Goal: Task Accomplishment & Management: Manage account settings

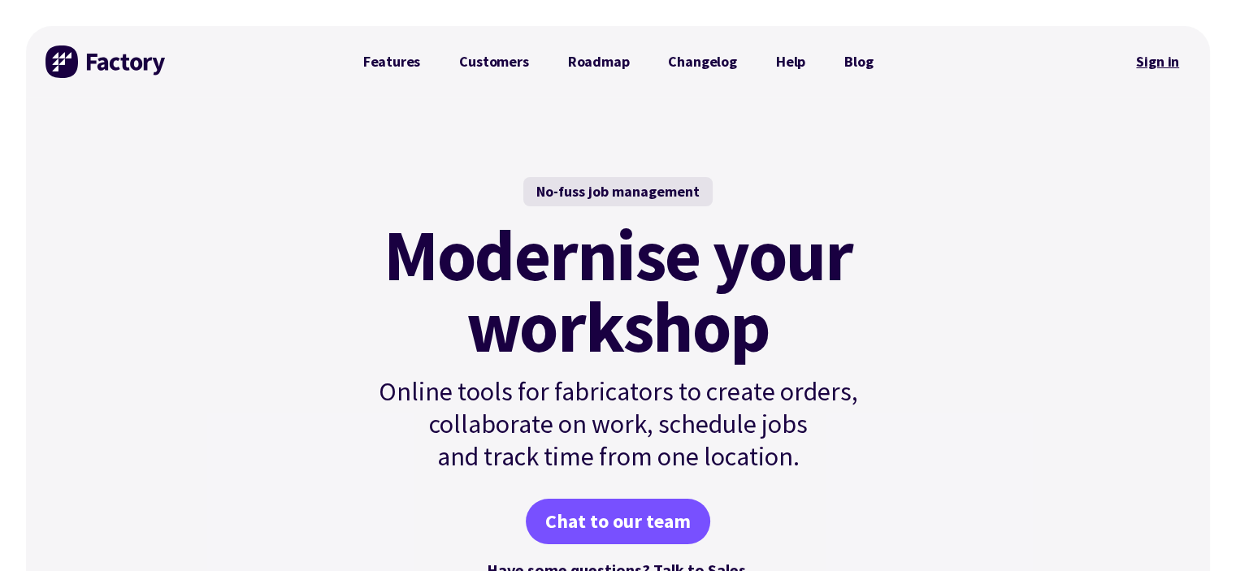
click at [1149, 66] on link "Sign in" at bounding box center [1158, 61] width 66 height 37
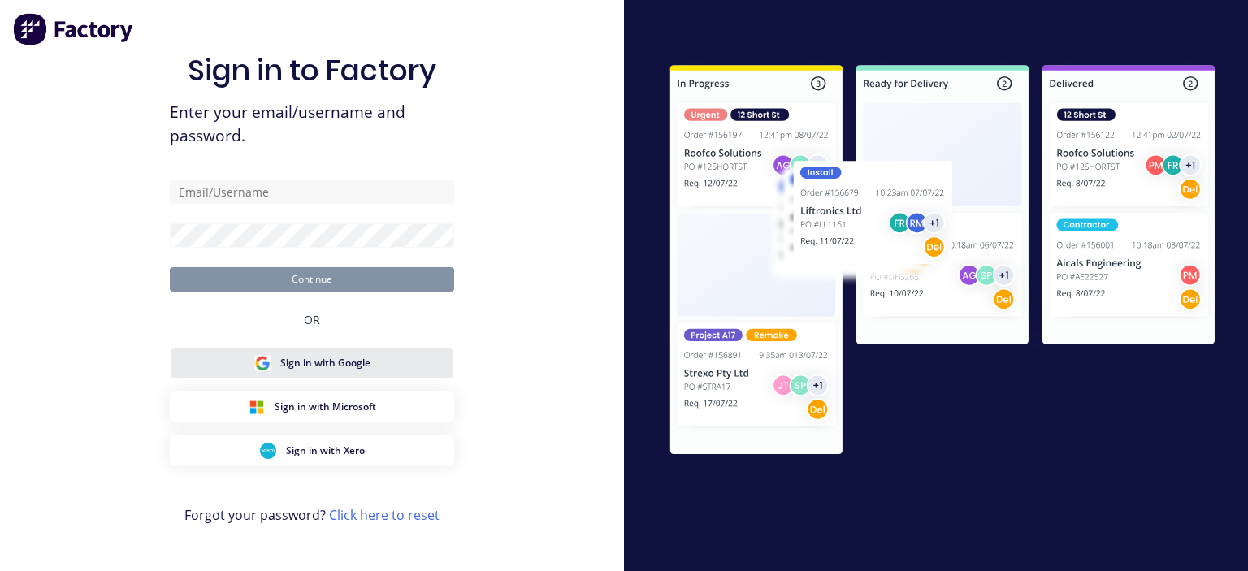
click at [365, 365] on span "Sign in with Google" at bounding box center [325, 363] width 90 height 15
click at [319, 357] on span "Sign in with Google" at bounding box center [325, 363] width 90 height 15
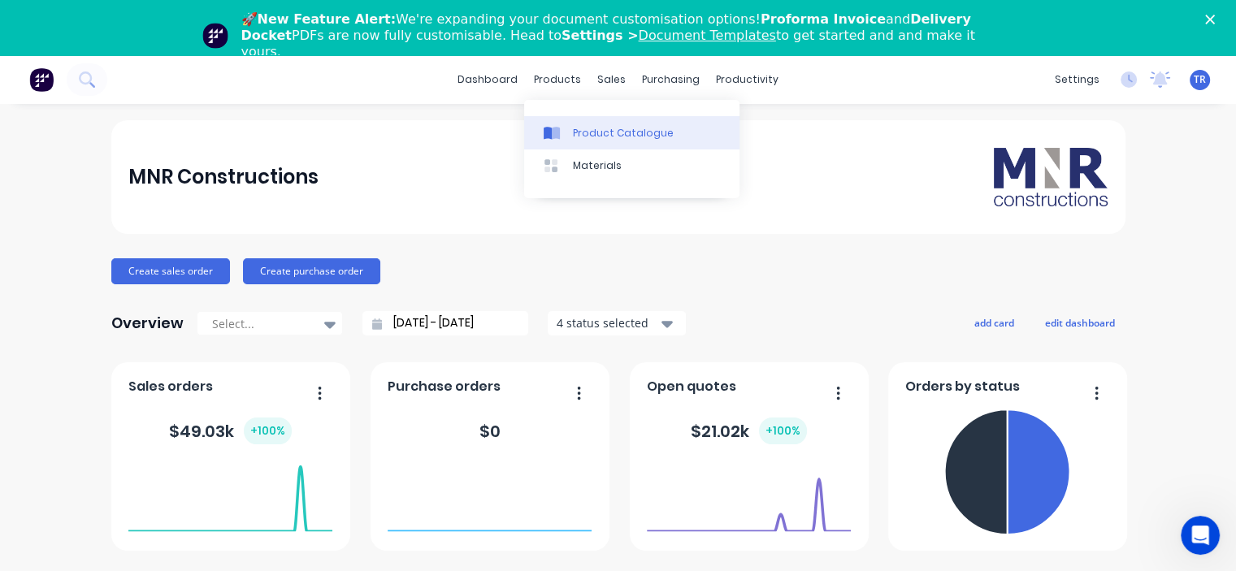
click at [601, 129] on div "Product Catalogue" at bounding box center [623, 133] width 101 height 15
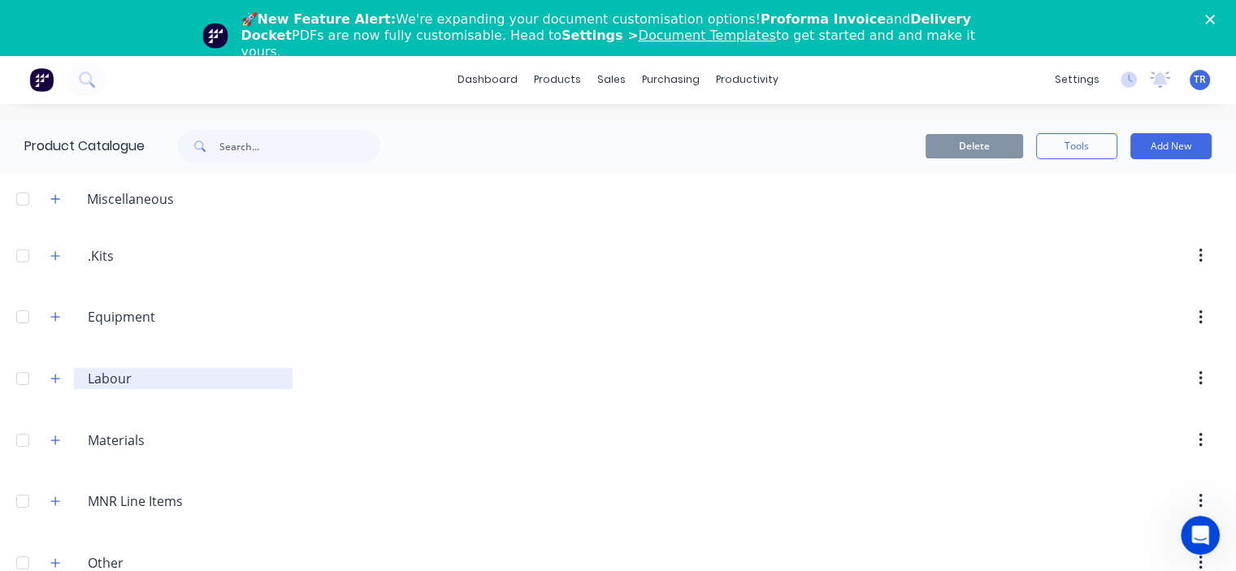
click at [104, 380] on input "Labour" at bounding box center [184, 379] width 193 height 20
click at [47, 375] on button "button" at bounding box center [56, 378] width 20 height 20
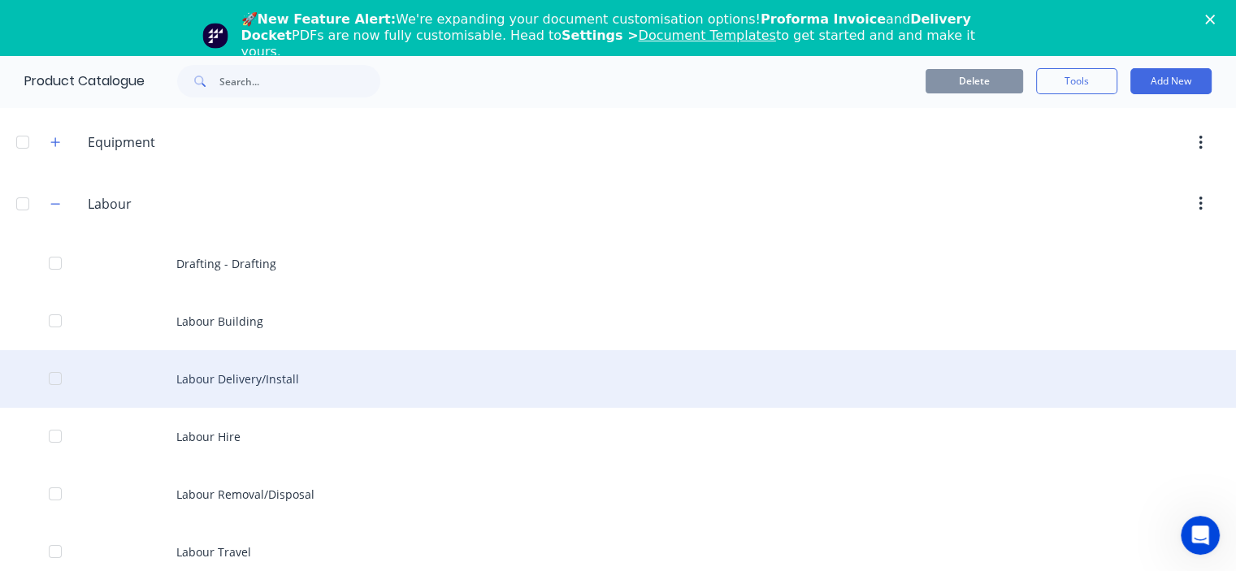
scroll to position [244, 0]
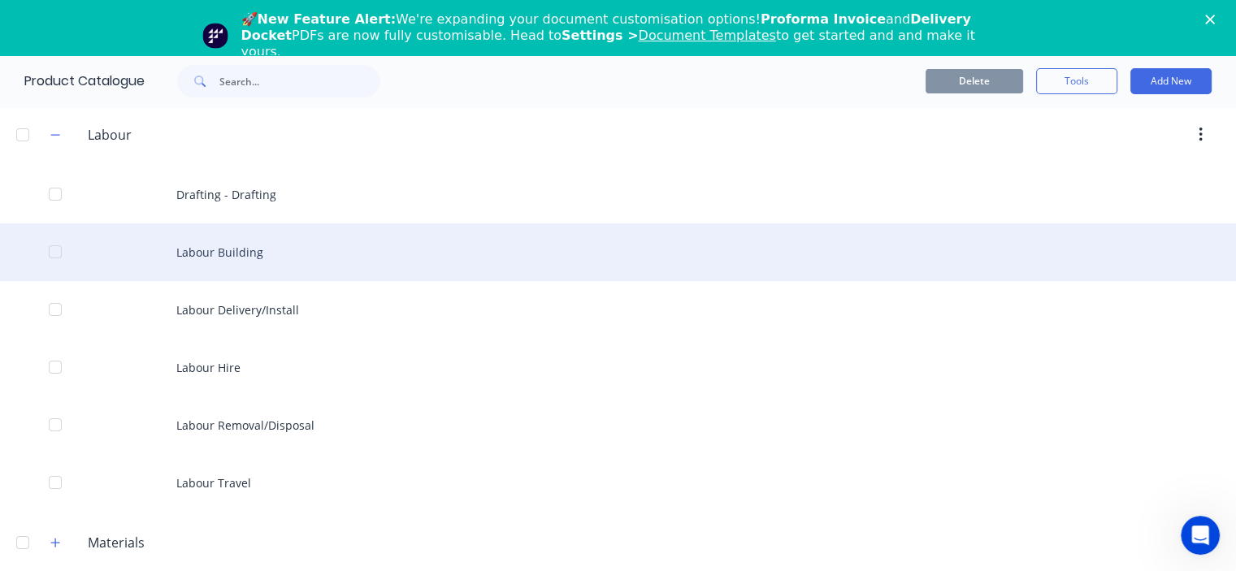
click at [214, 246] on div "Labour Building" at bounding box center [618, 252] width 1236 height 58
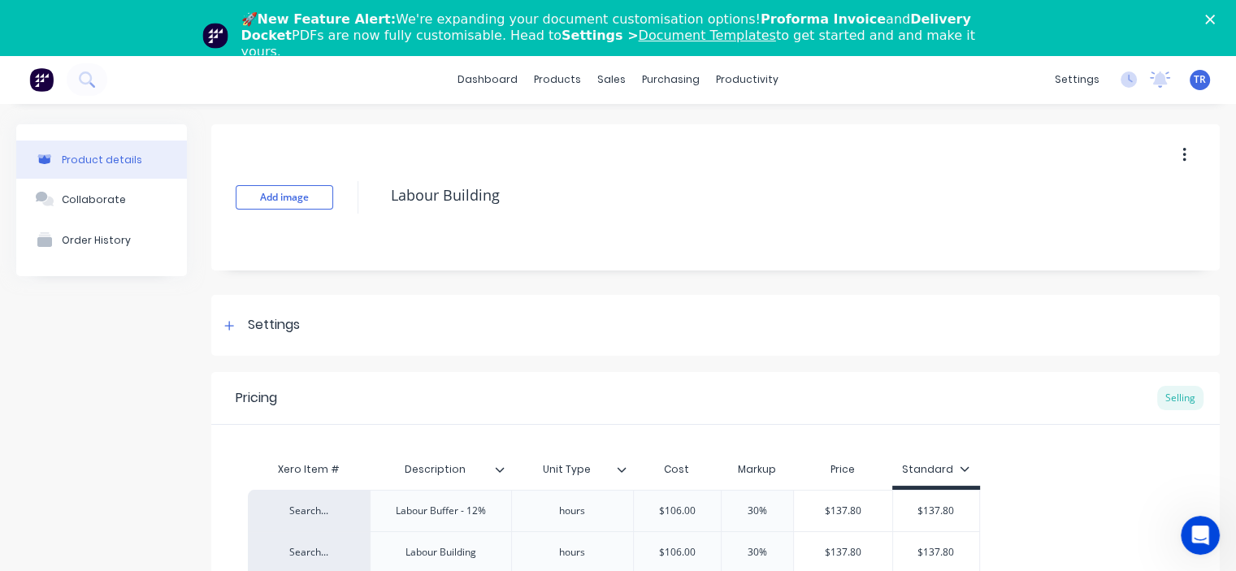
type textarea "x"
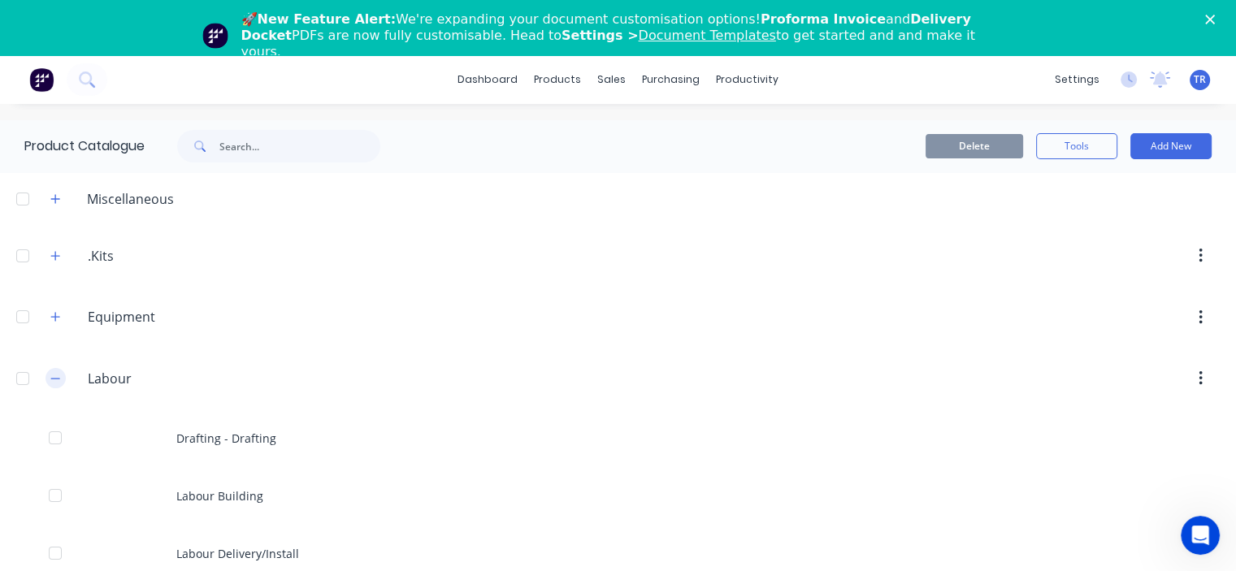
click at [54, 383] on icon "button" at bounding box center [55, 378] width 10 height 11
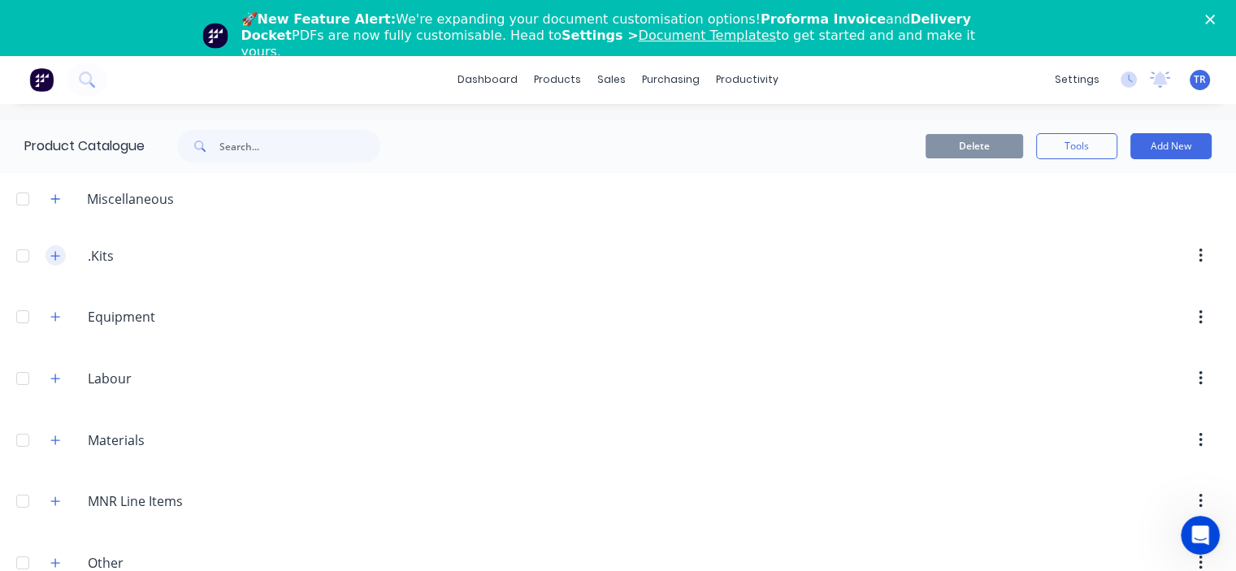
click at [53, 258] on icon "button" at bounding box center [55, 255] width 10 height 11
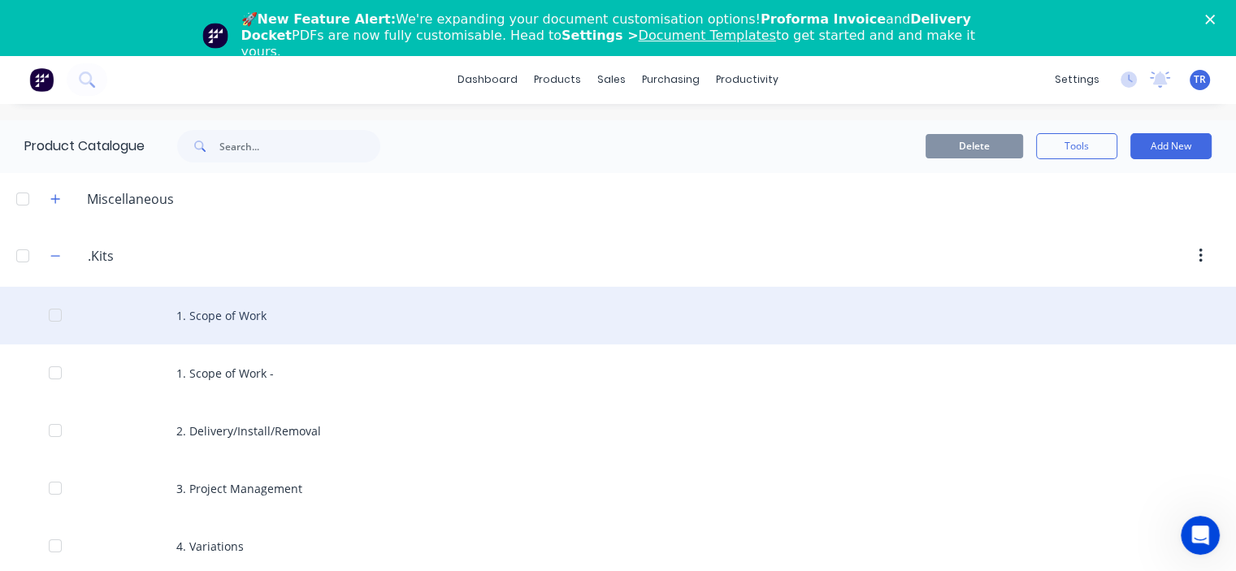
click at [238, 316] on div "1. Scope of Work" at bounding box center [618, 316] width 1236 height 58
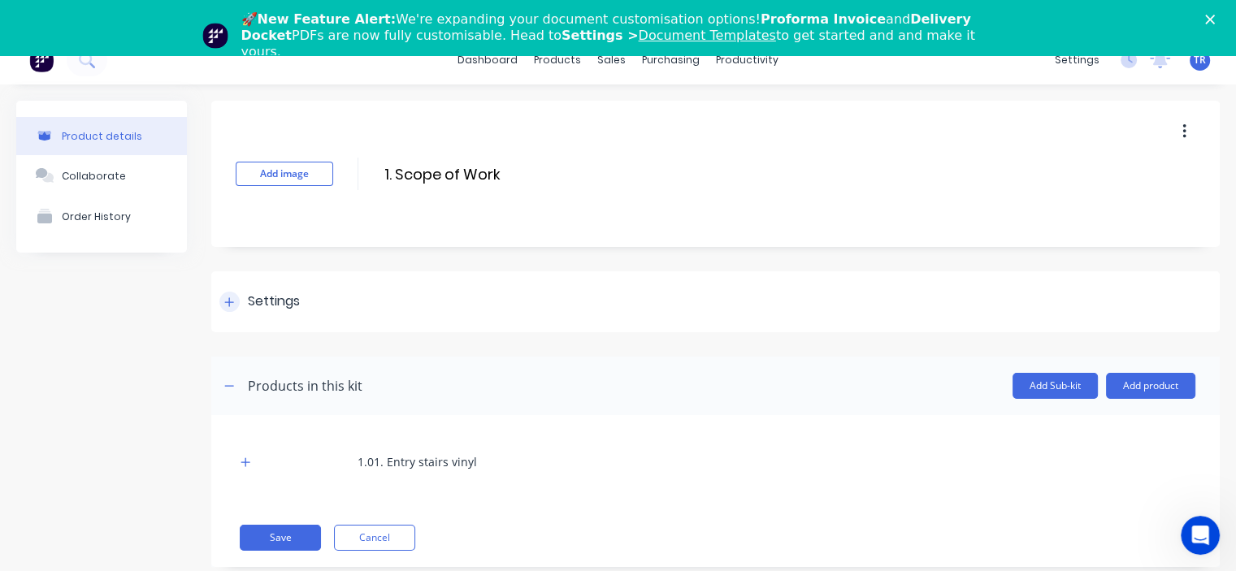
scroll to position [55, 0]
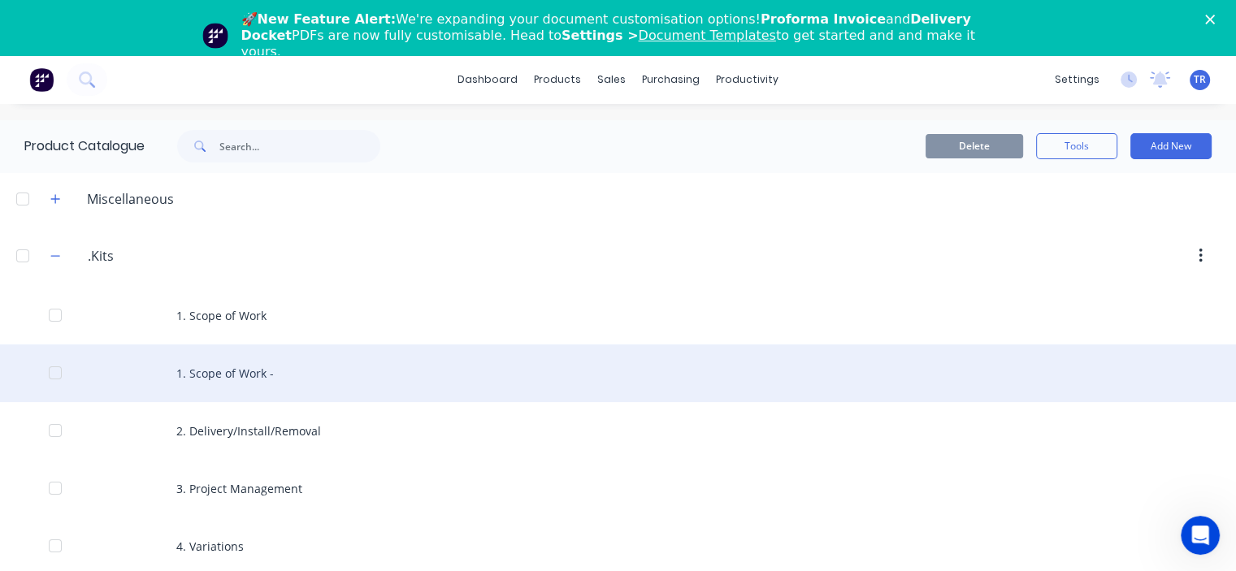
click at [239, 367] on div "1. Scope of Work -" at bounding box center [618, 374] width 1236 height 58
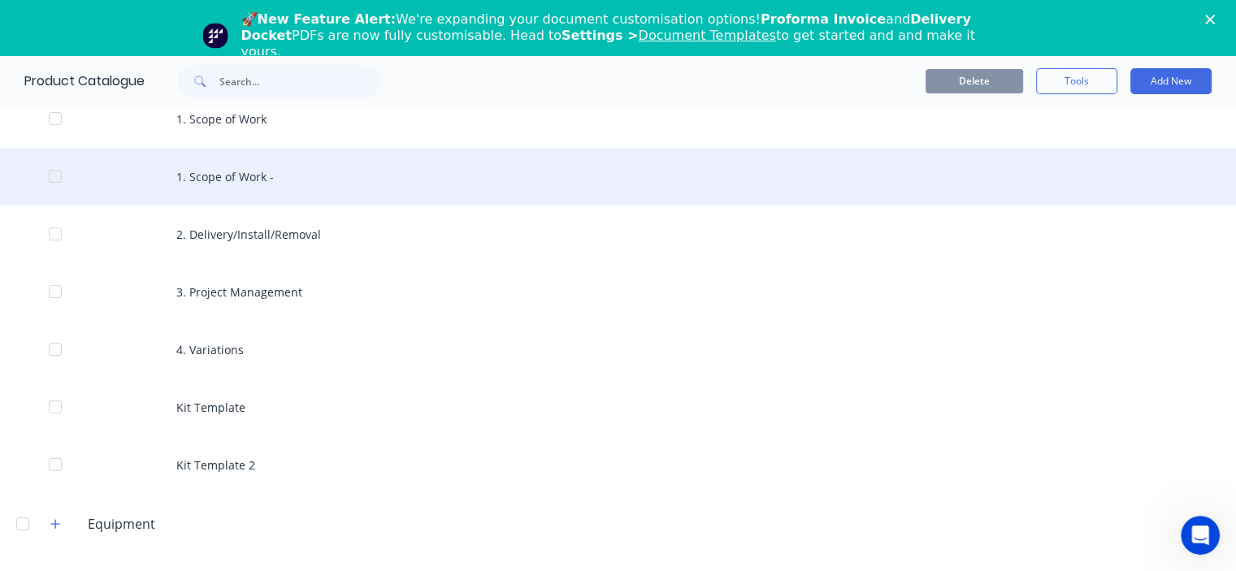
scroll to position [325, 0]
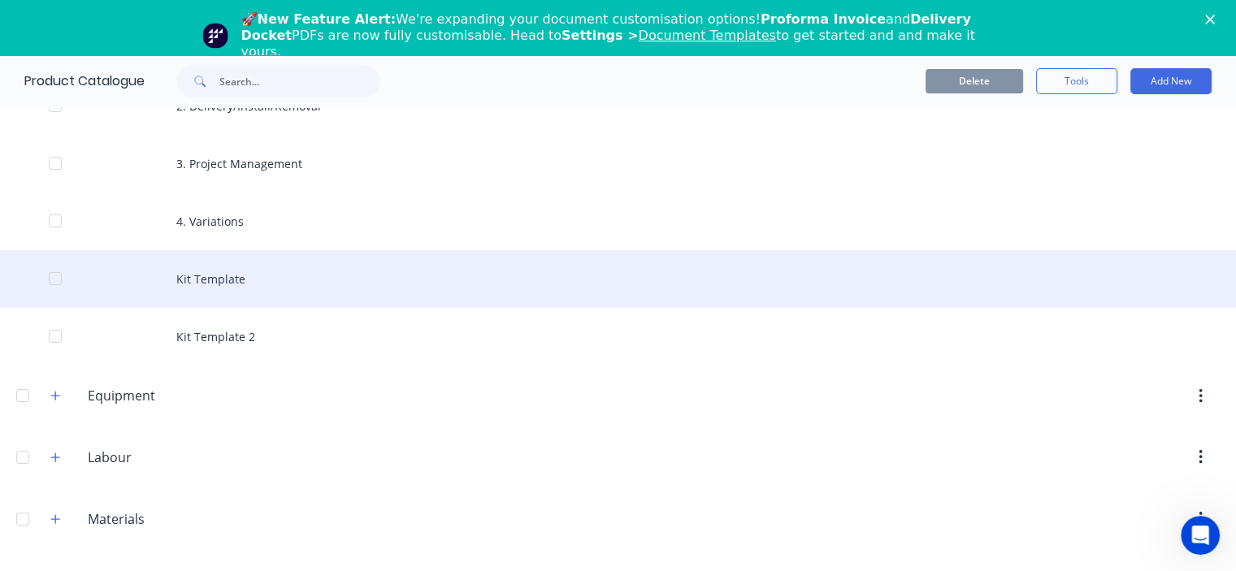
click at [244, 280] on div "Kit Template" at bounding box center [618, 279] width 1236 height 58
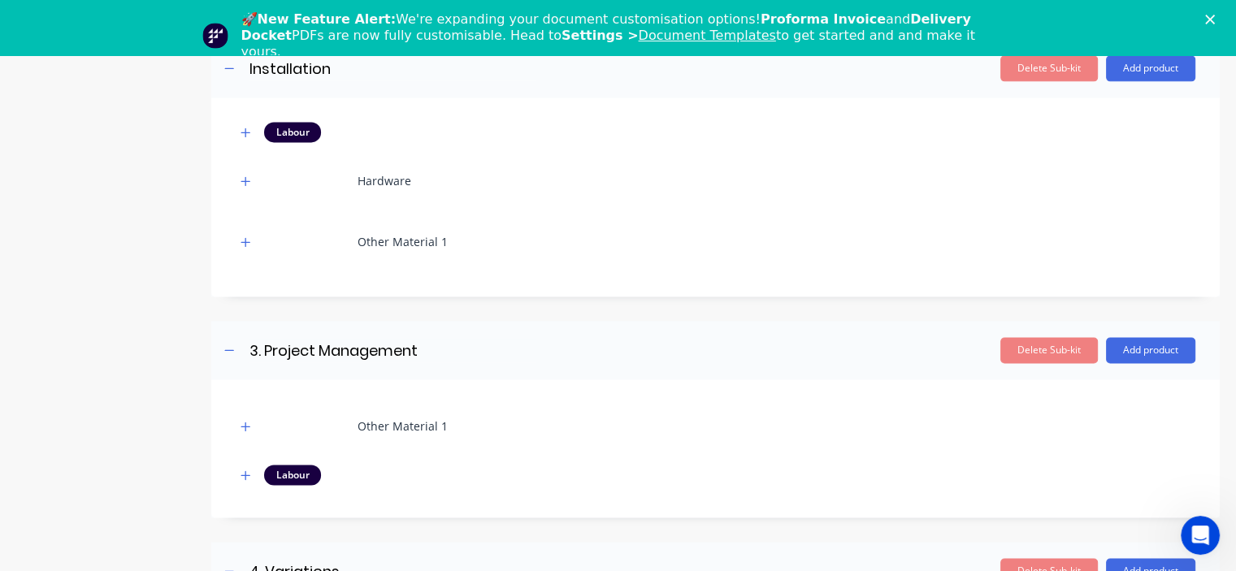
scroll to position [2447, 0]
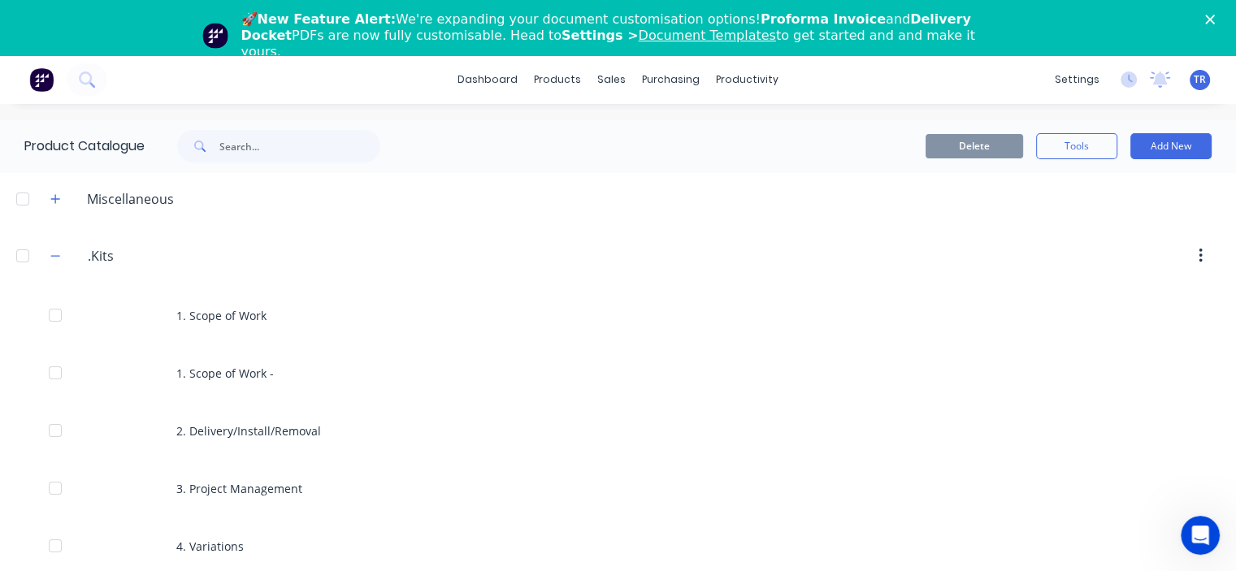
click at [638, 41] on link "Document Templates" at bounding box center [706, 35] width 137 height 15
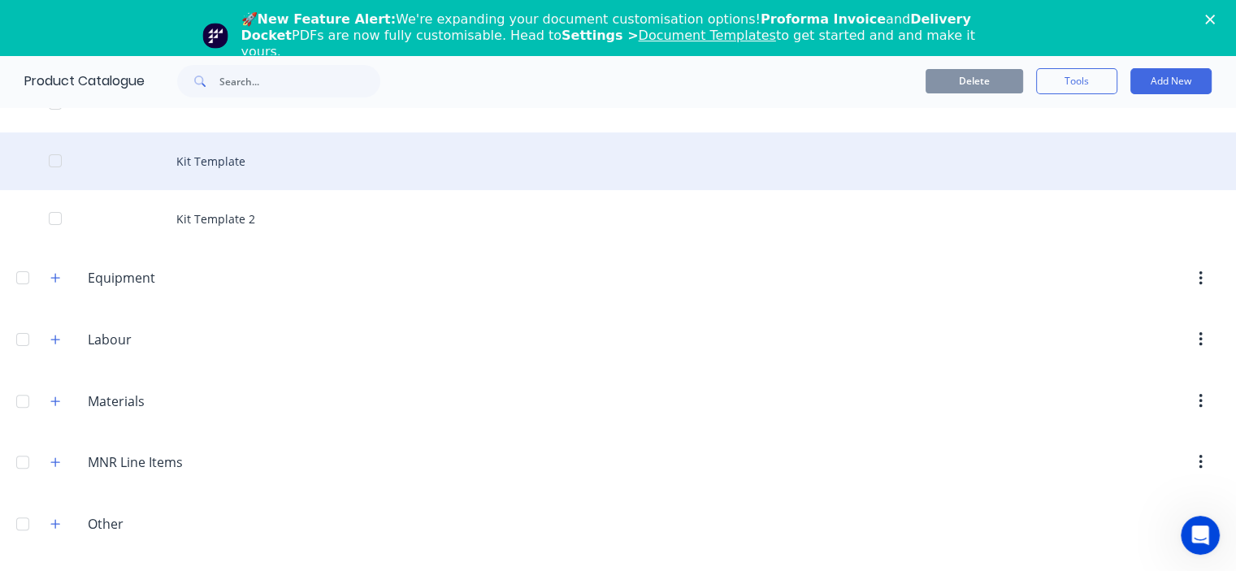
scroll to position [446, 0]
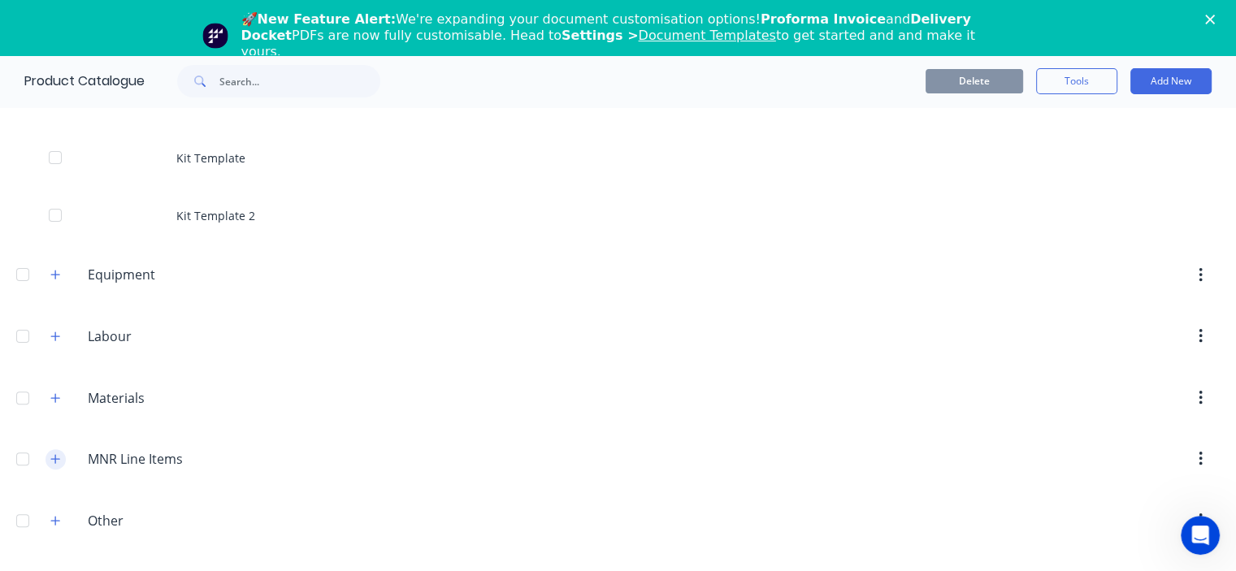
click at [53, 460] on icon "button" at bounding box center [55, 458] width 10 height 11
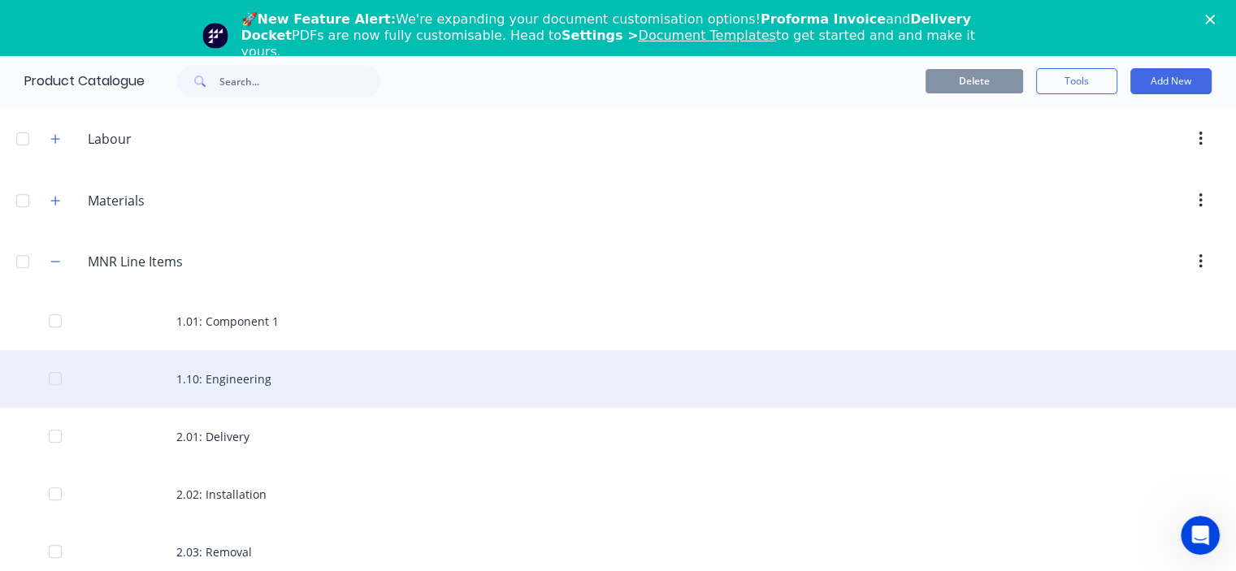
scroll to position [690, 0]
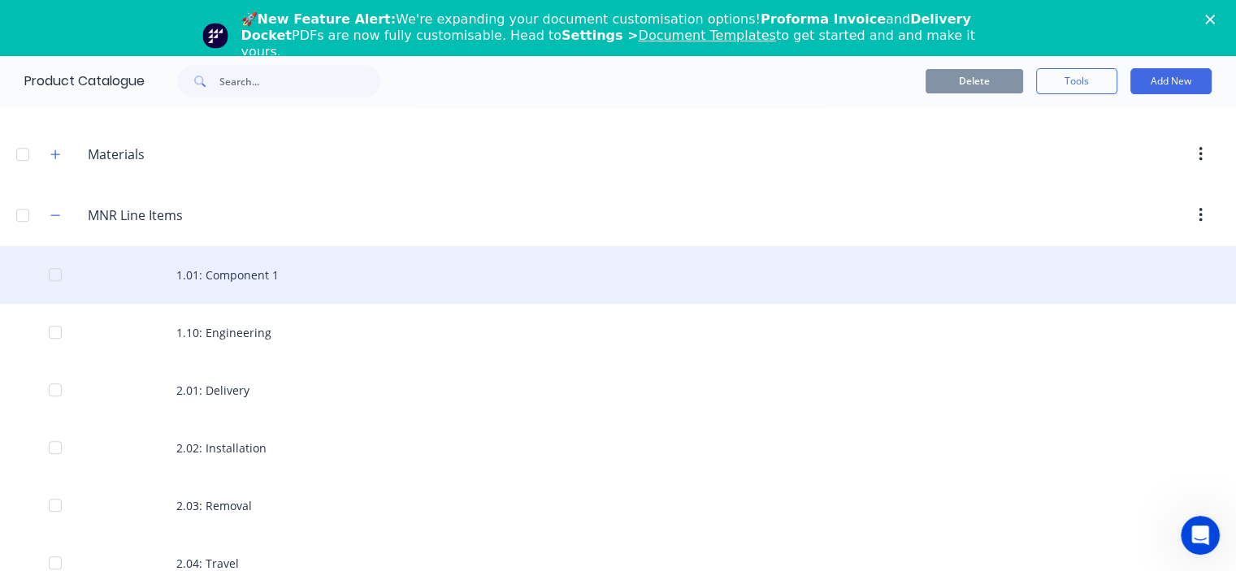
click at [224, 271] on div "1.01: Component 1" at bounding box center [618, 275] width 1236 height 58
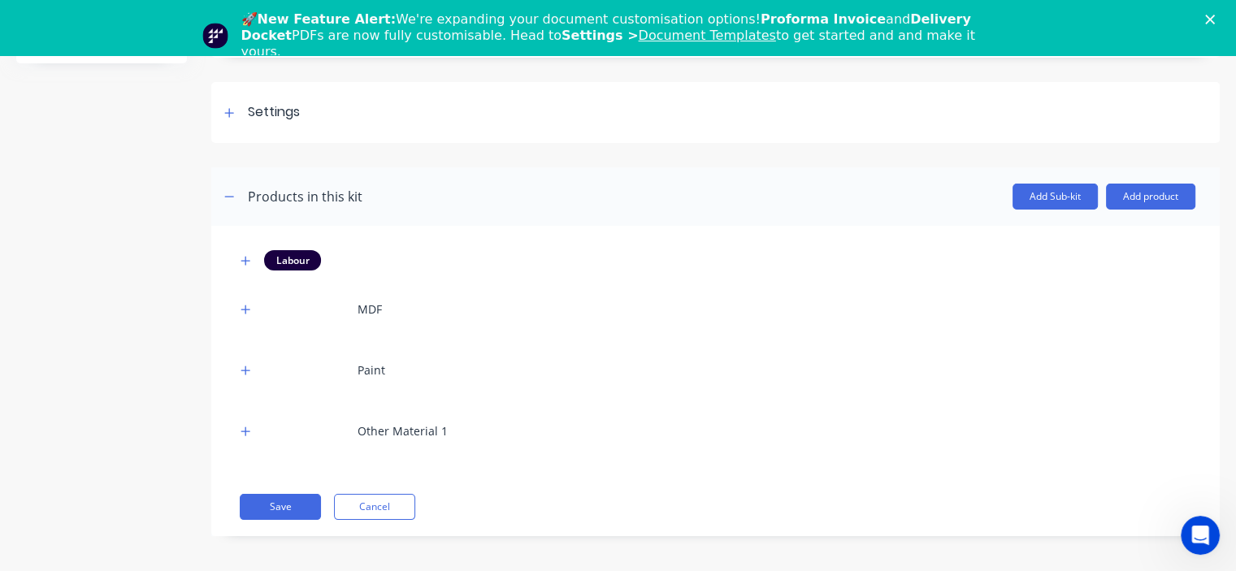
scroll to position [55, 0]
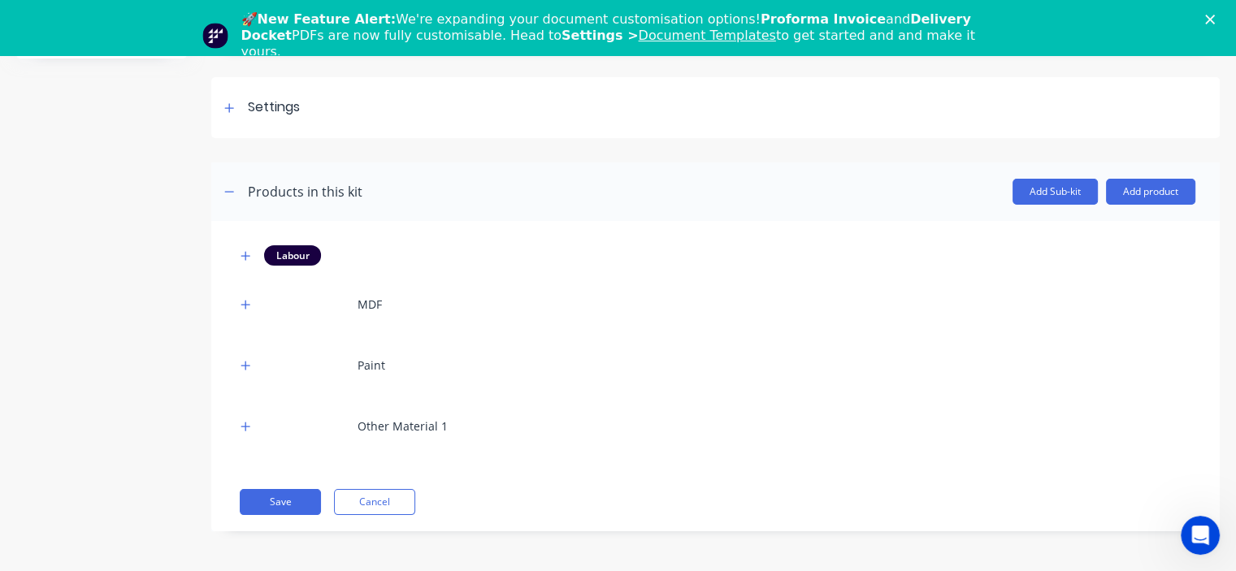
click at [297, 252] on div "Labour" at bounding box center [292, 255] width 57 height 20
click at [249, 254] on icon "button" at bounding box center [246, 255] width 10 height 11
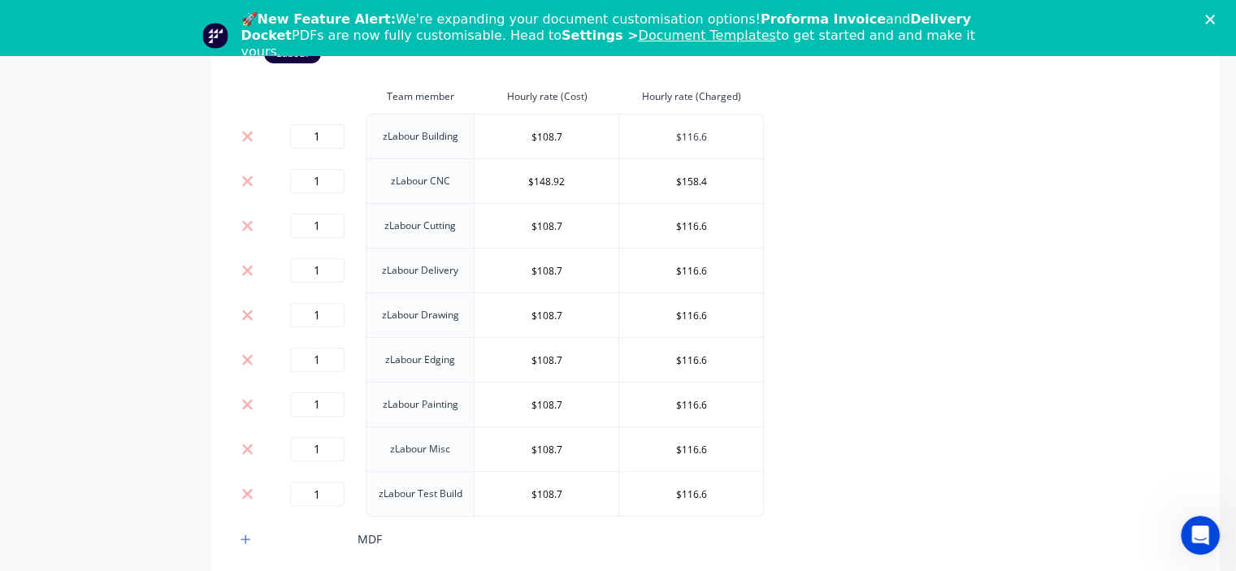
scroll to position [321, 0]
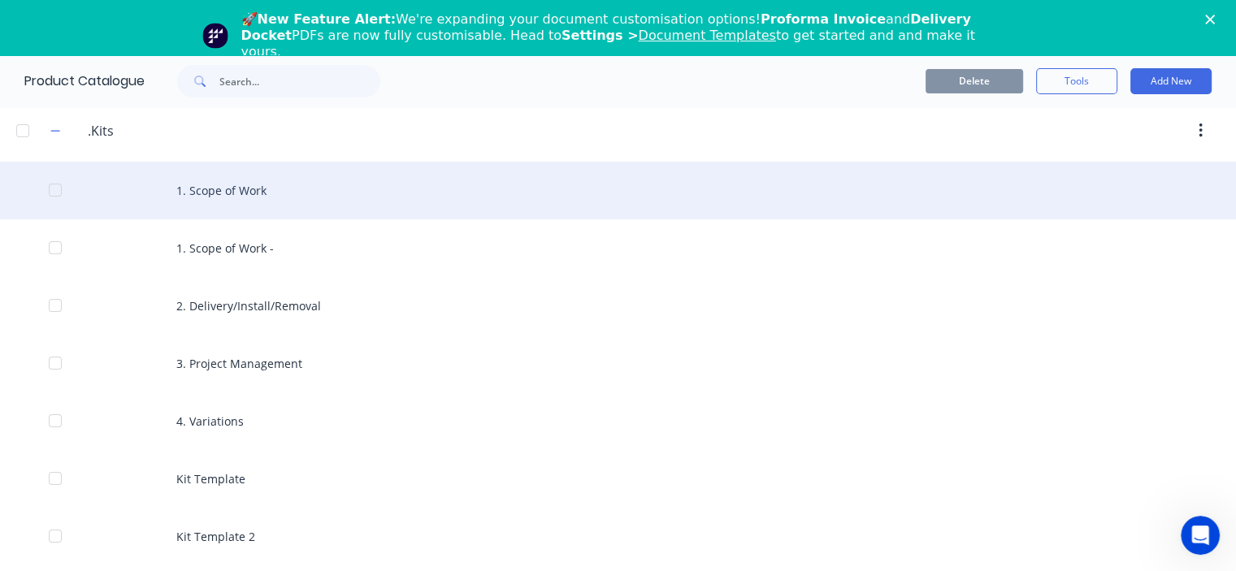
scroll to position [163, 0]
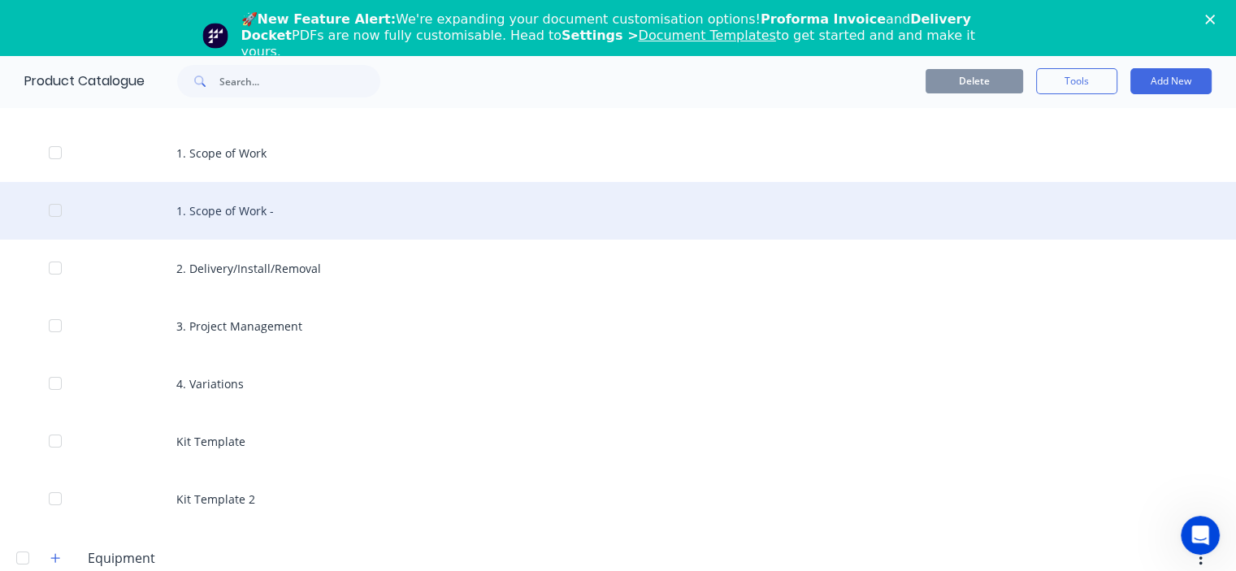
click at [257, 214] on div "1. Scope of Work -" at bounding box center [618, 211] width 1236 height 58
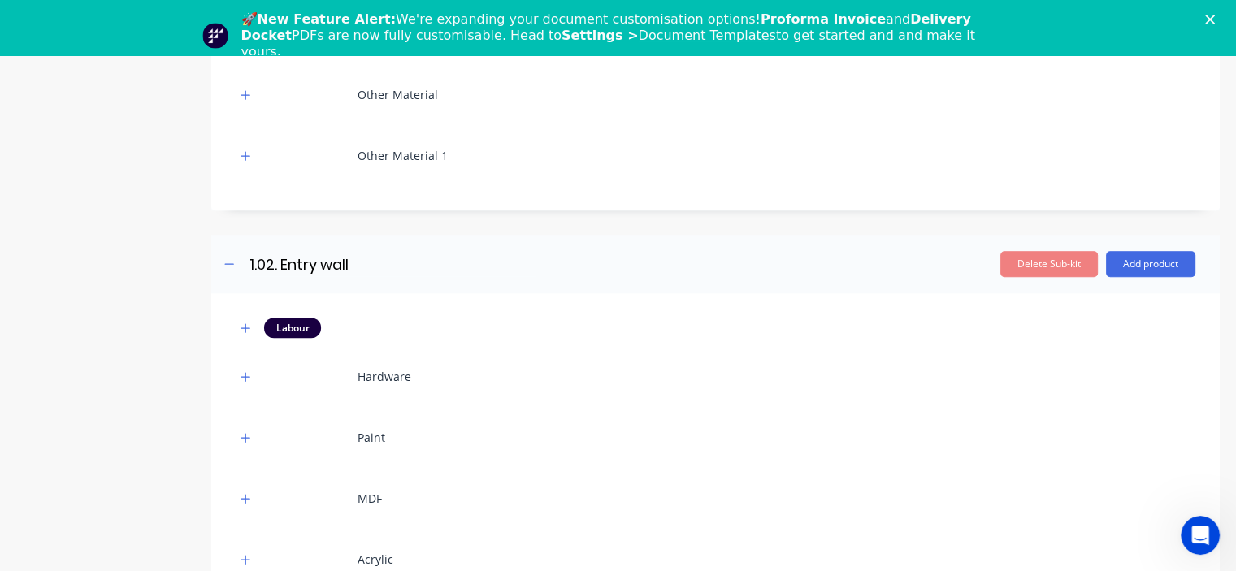
scroll to position [847, 0]
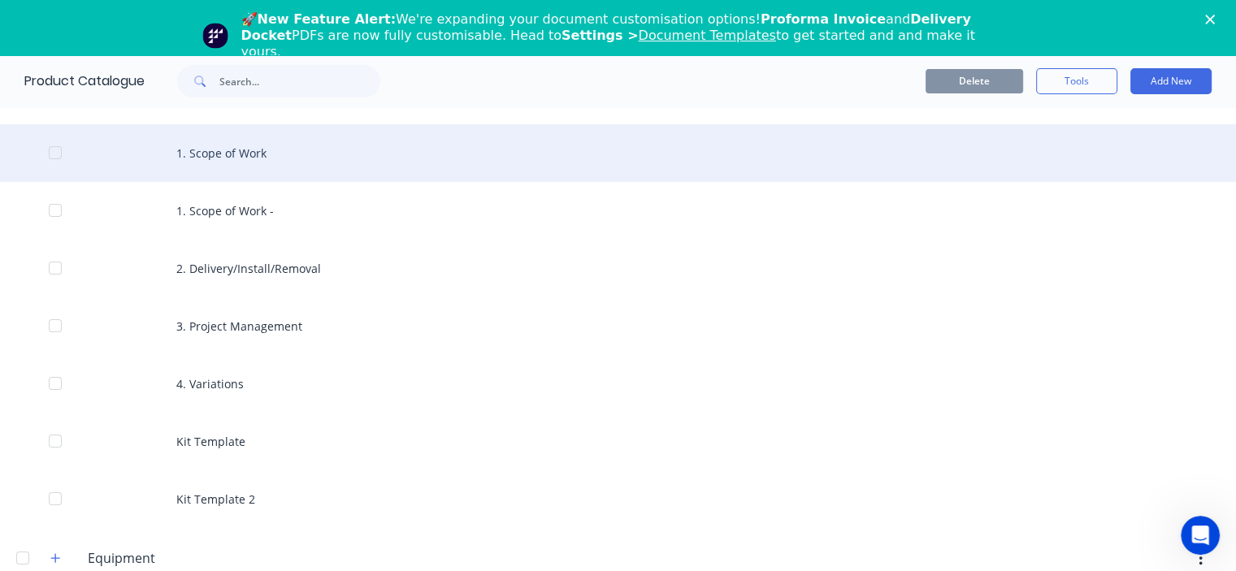
scroll to position [81, 0]
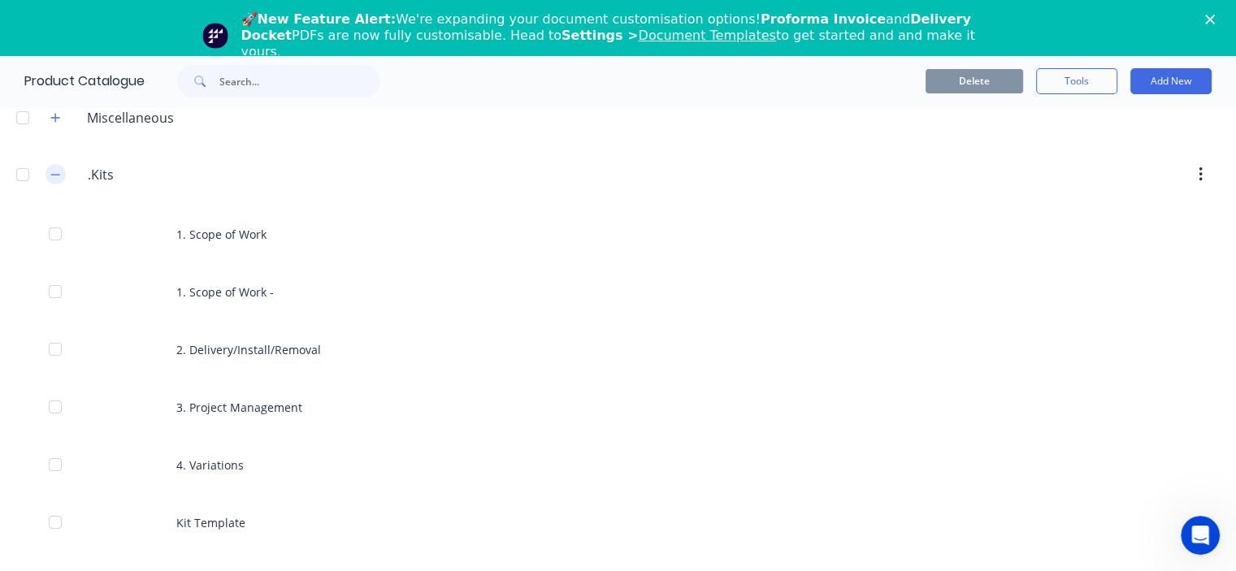
click at [54, 172] on icon "button" at bounding box center [55, 174] width 10 height 11
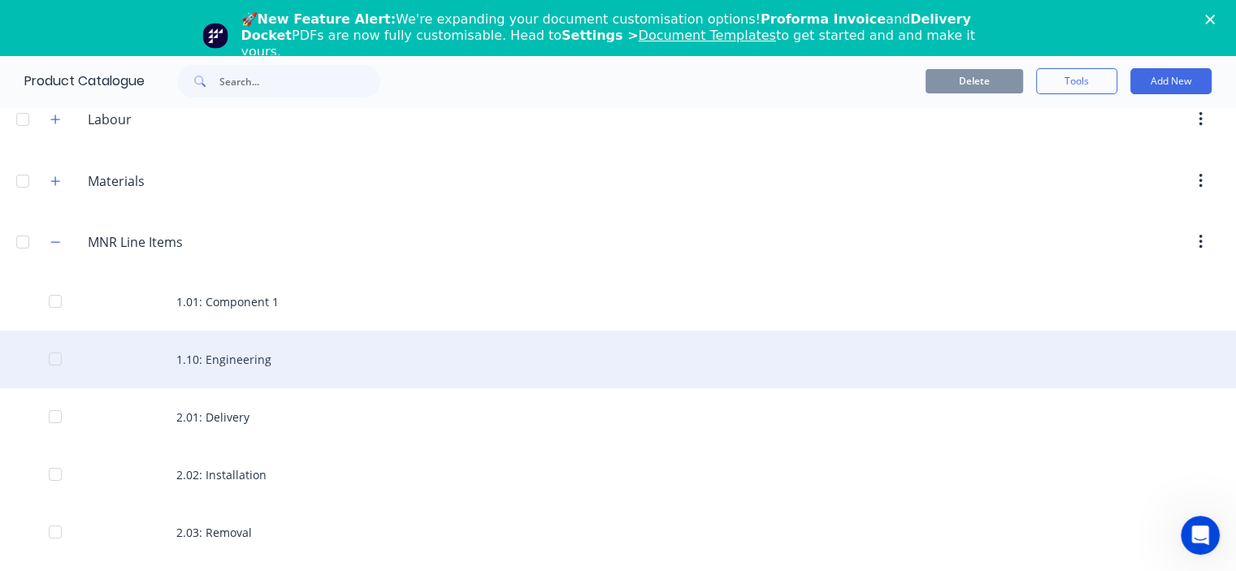
scroll to position [325, 0]
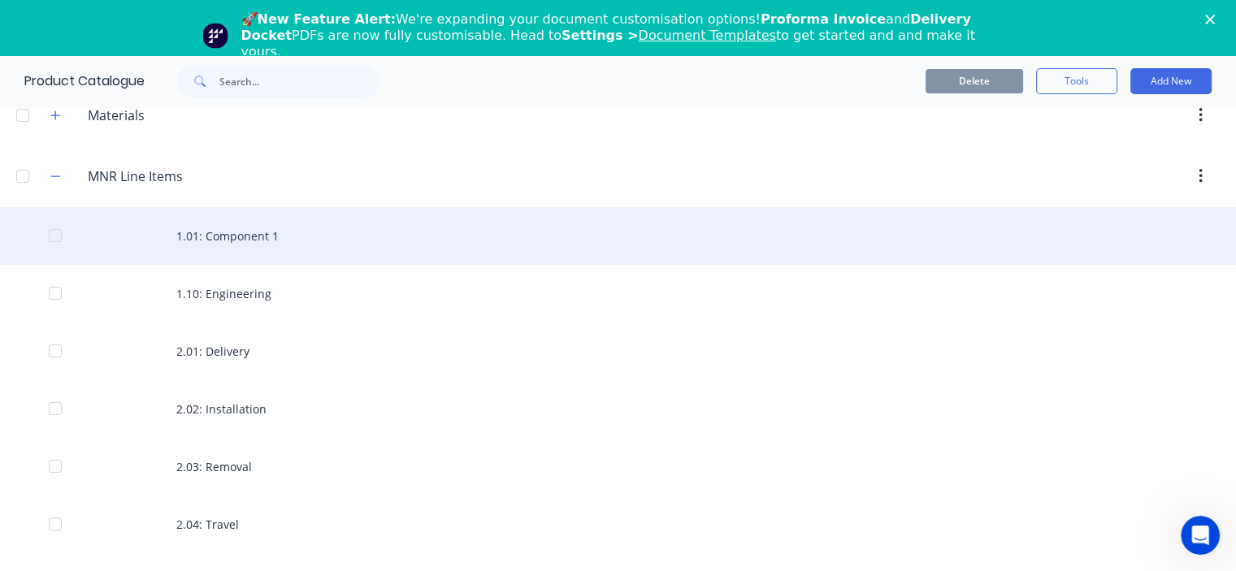
click at [239, 236] on div "1.01: Component 1" at bounding box center [618, 236] width 1236 height 58
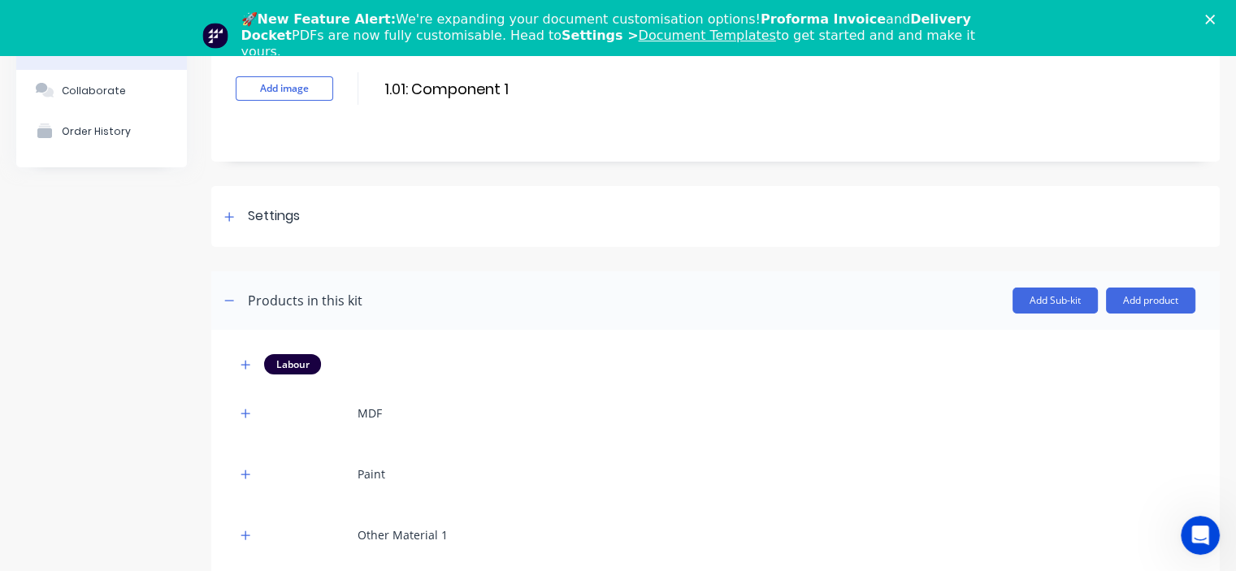
scroll to position [158, 0]
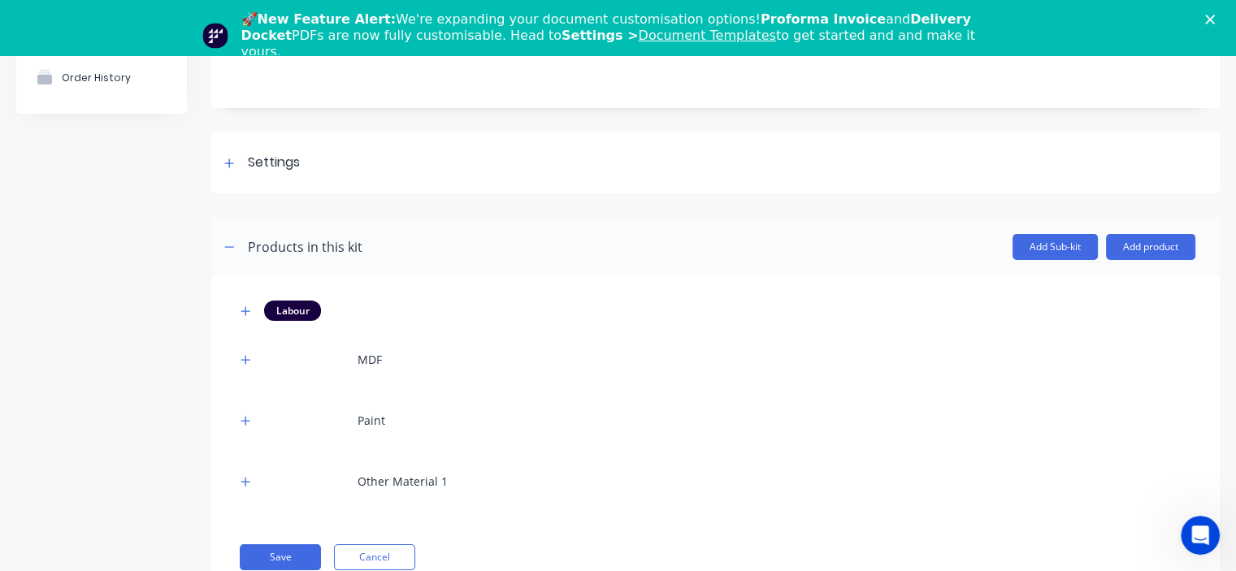
click at [302, 314] on div "Labour" at bounding box center [292, 311] width 57 height 20
click at [253, 314] on button "button" at bounding box center [246, 311] width 20 height 20
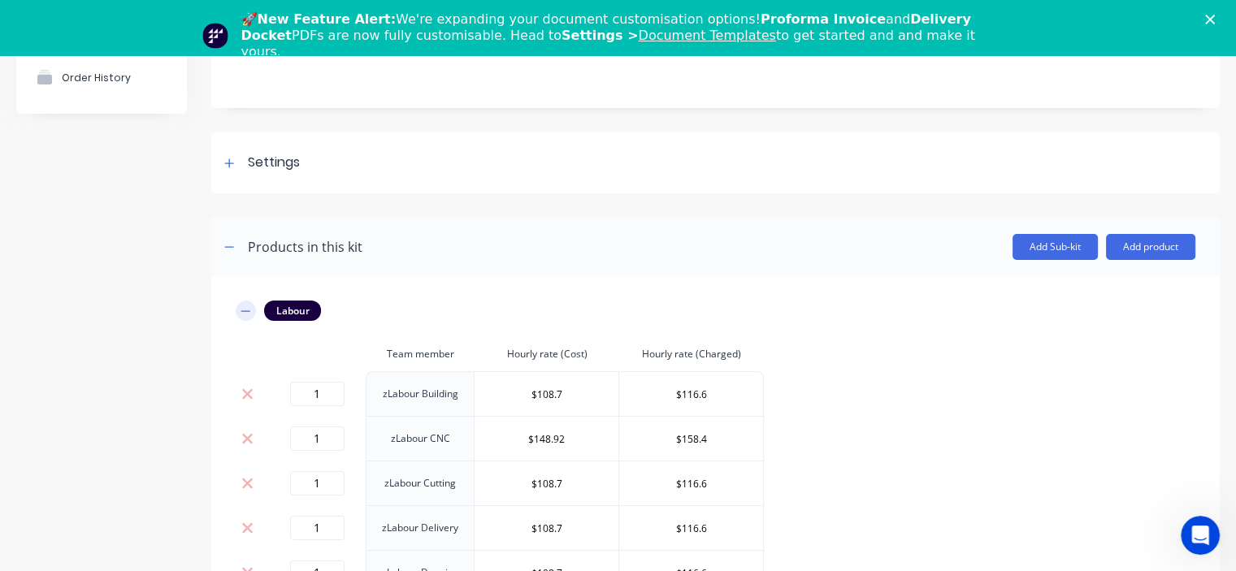
click at [246, 308] on icon "button" at bounding box center [246, 311] width 10 height 11
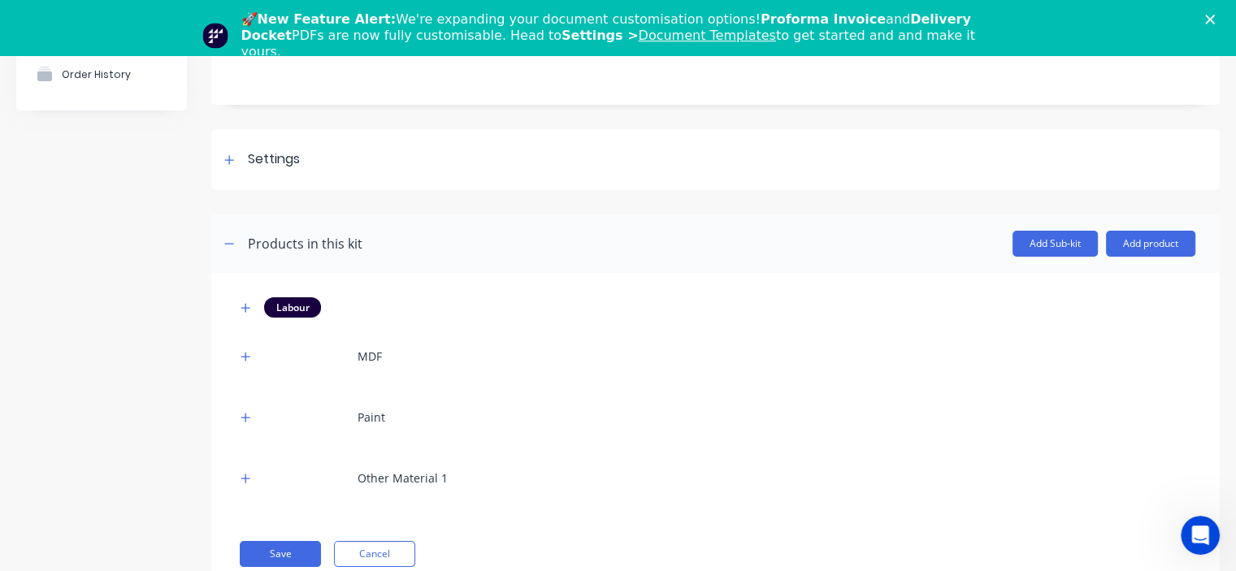
scroll to position [0, 0]
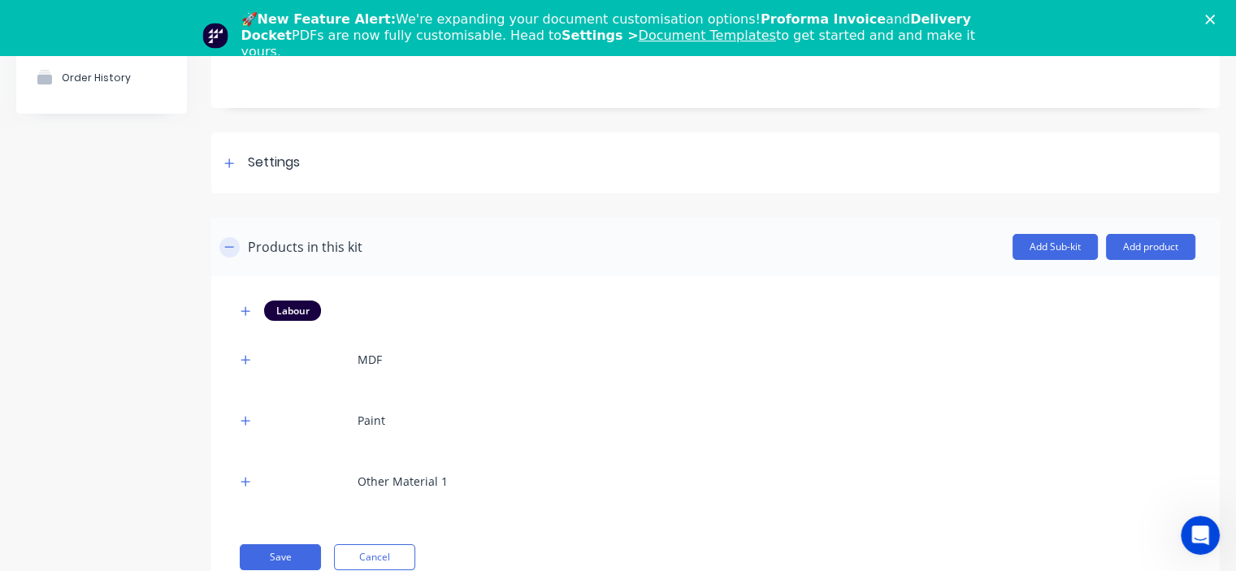
click at [231, 249] on icon "button" at bounding box center [229, 246] width 10 height 11
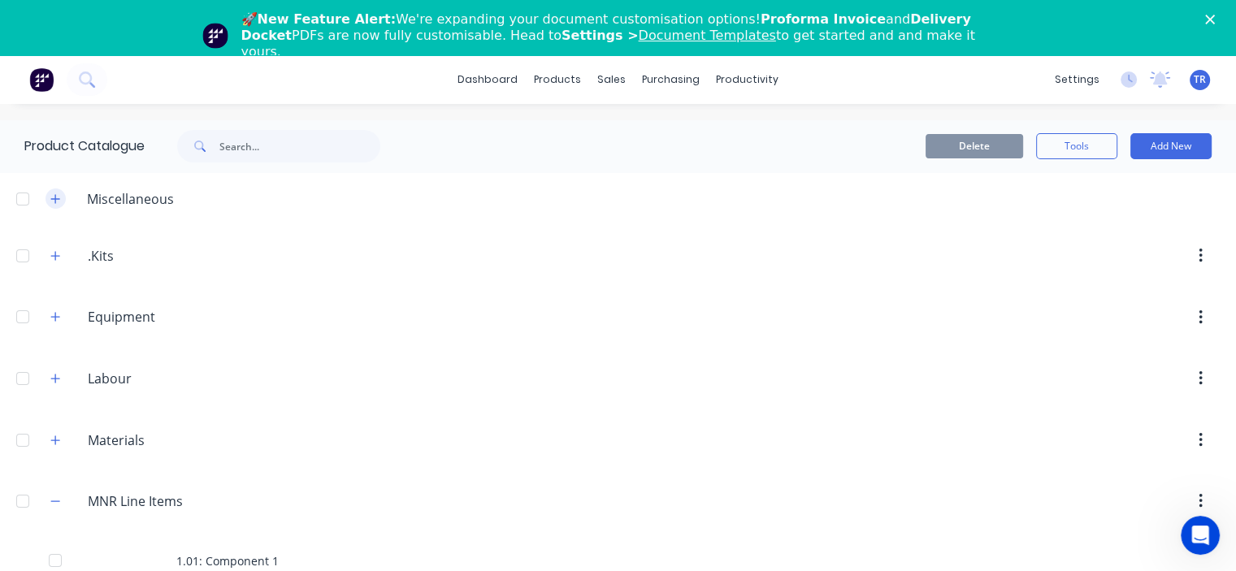
click at [54, 197] on icon "button" at bounding box center [55, 198] width 10 height 11
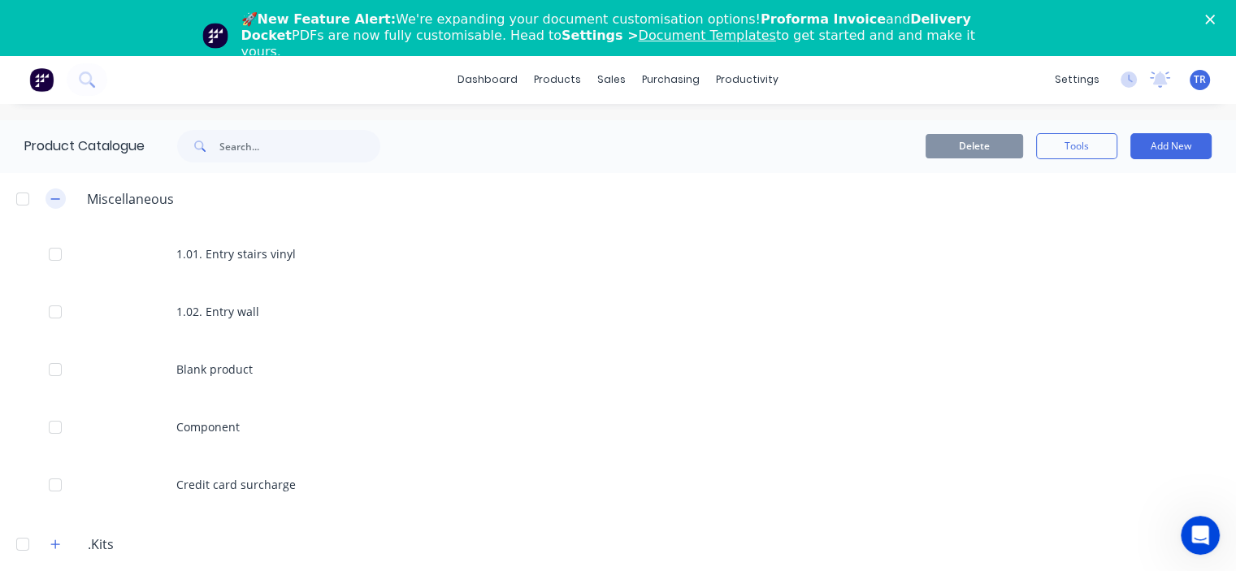
click at [54, 197] on icon "button" at bounding box center [55, 198] width 10 height 11
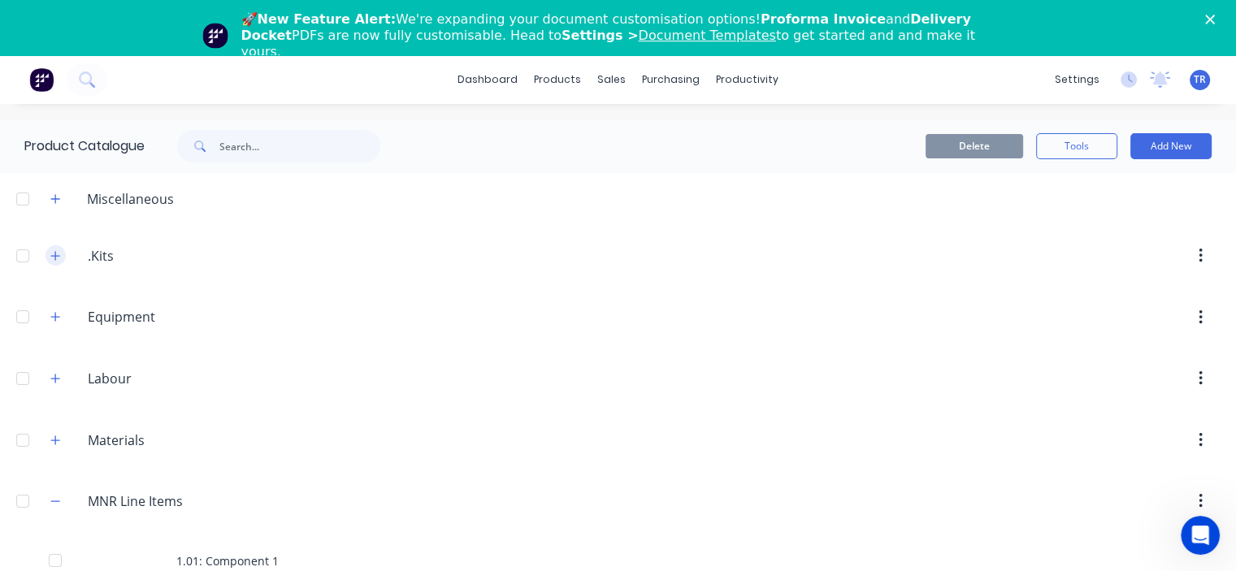
click at [55, 253] on icon "button" at bounding box center [55, 255] width 9 height 9
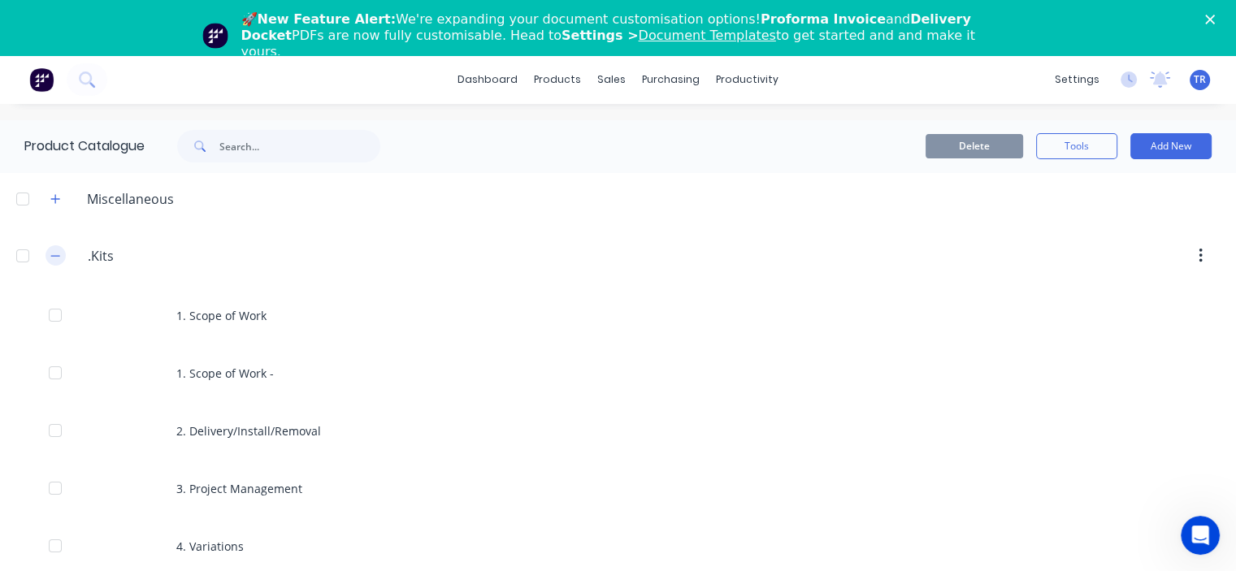
click at [55, 253] on icon "button" at bounding box center [55, 255] width 10 height 11
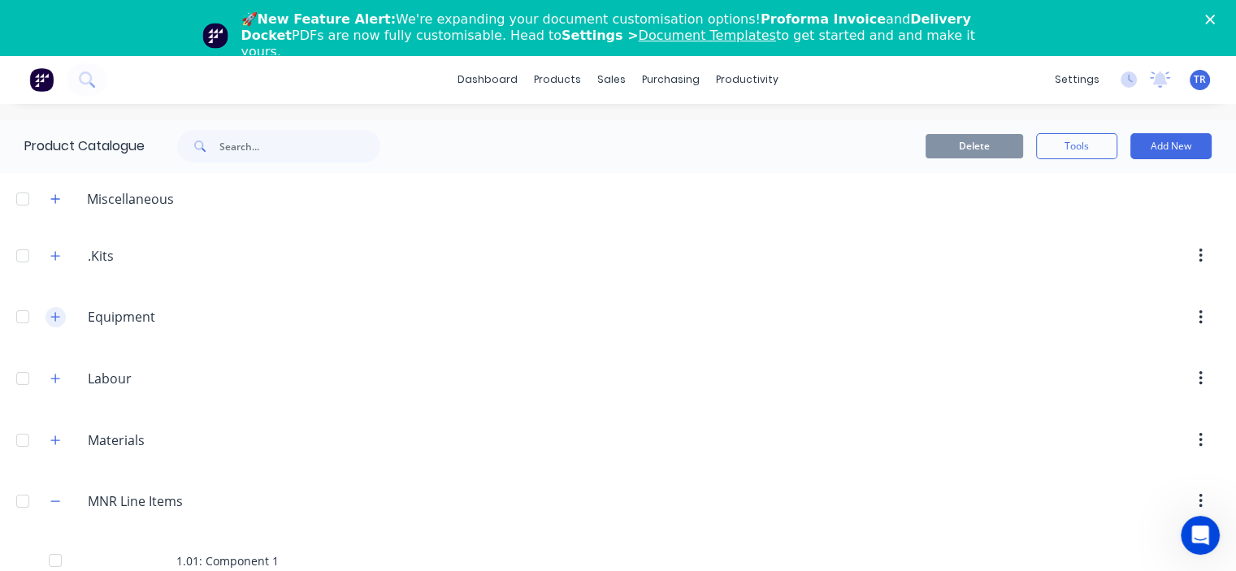
click at [55, 318] on icon "button" at bounding box center [55, 317] width 9 height 9
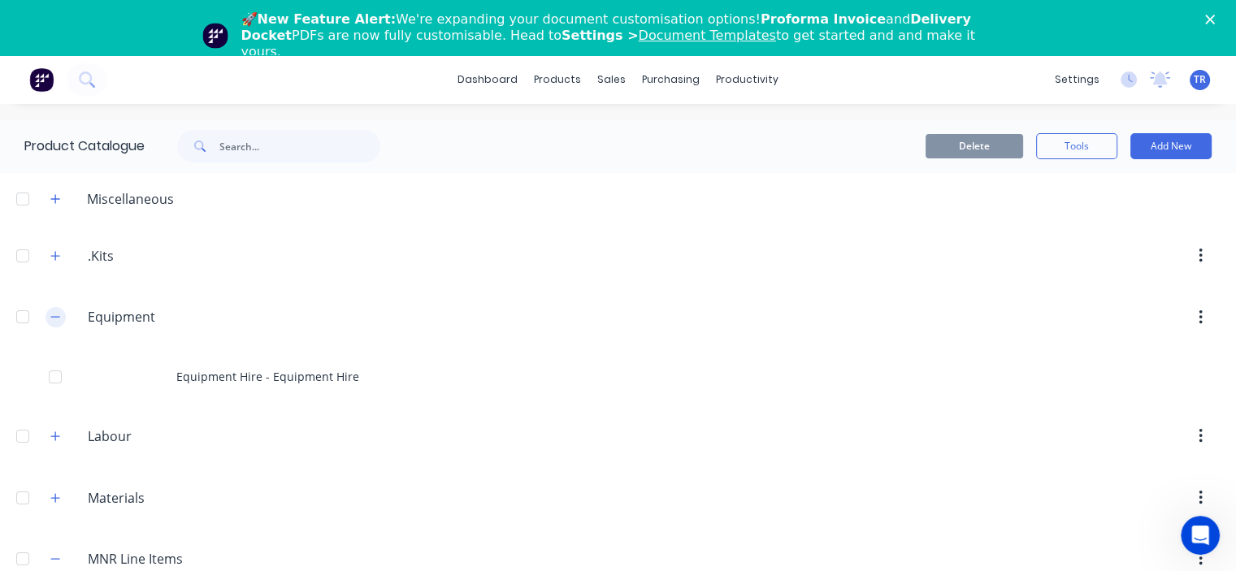
click at [55, 318] on icon "button" at bounding box center [55, 316] width 10 height 11
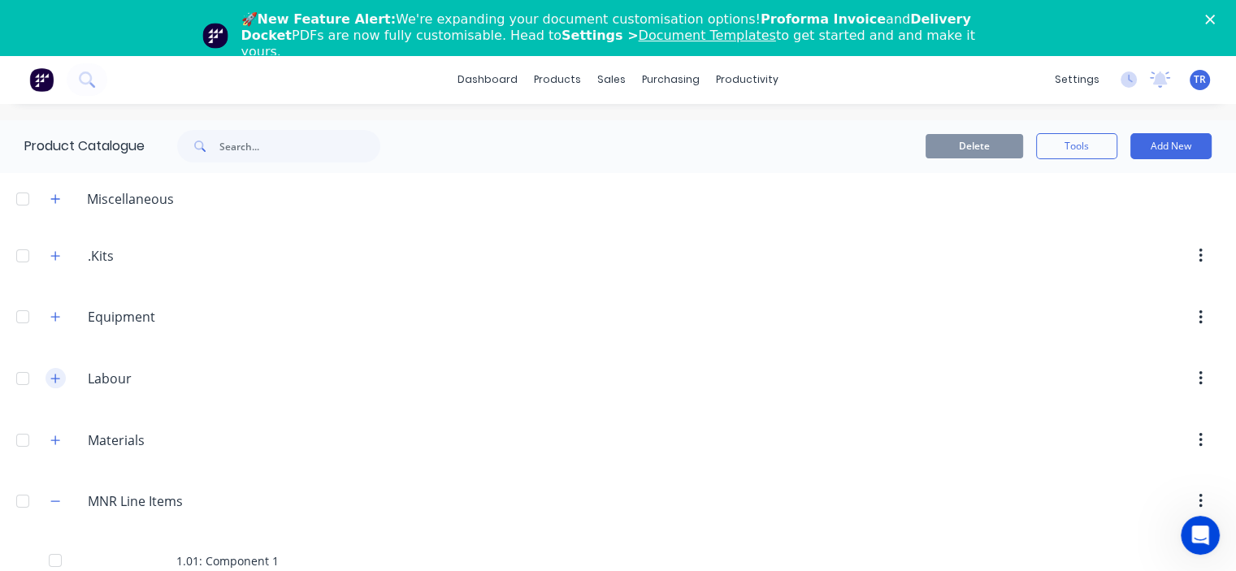
click at [65, 377] on button "button" at bounding box center [56, 378] width 20 height 20
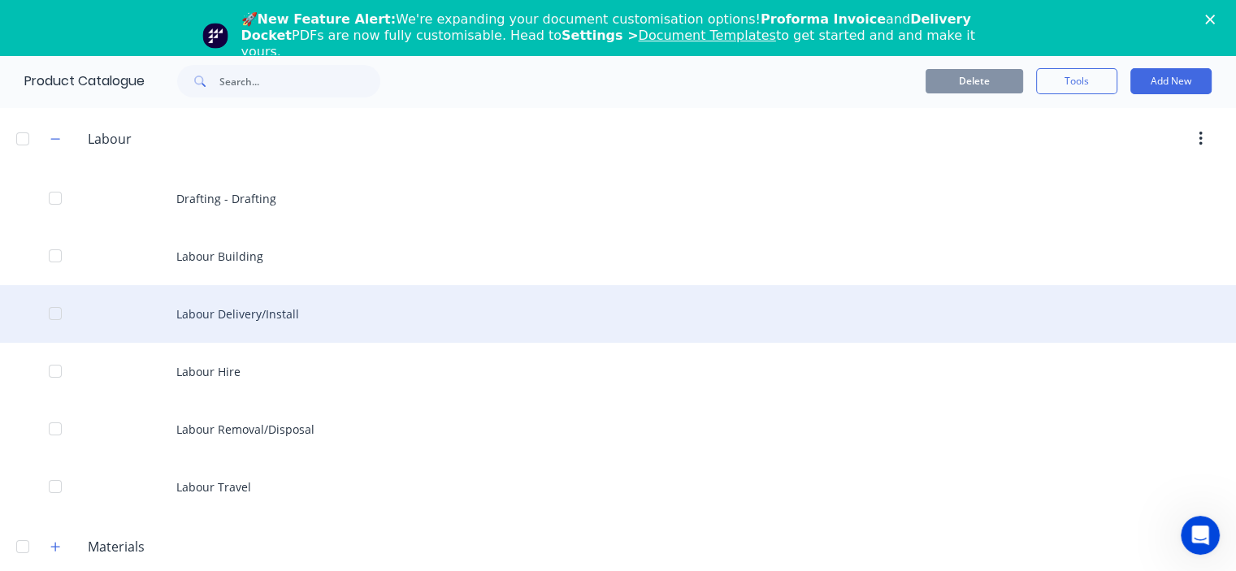
scroll to position [244, 0]
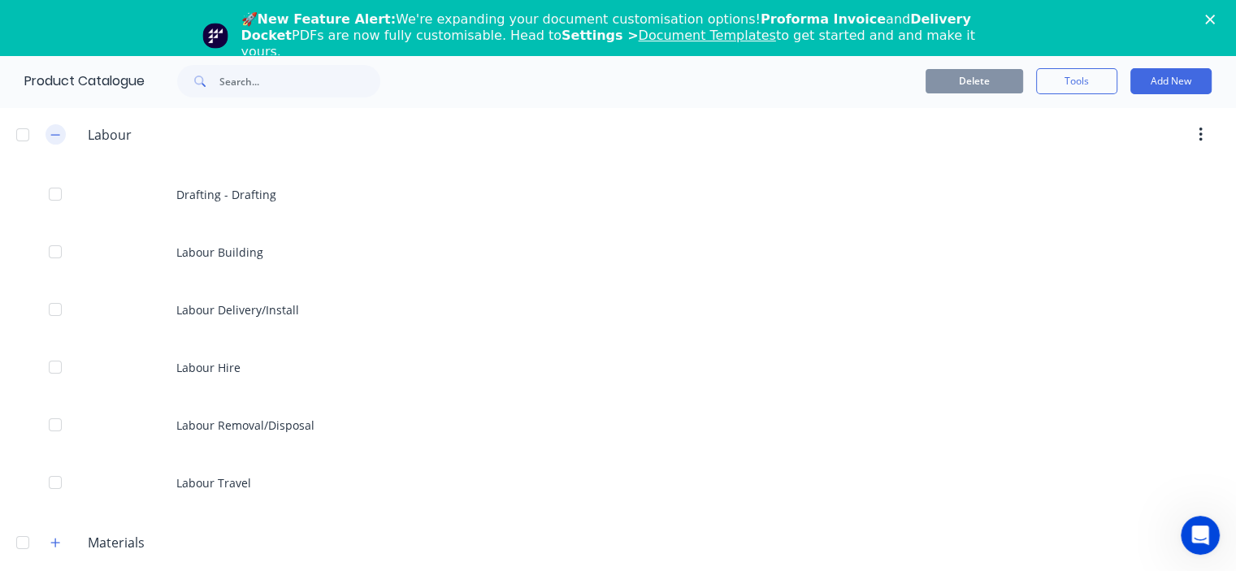
click at [55, 134] on icon "button" at bounding box center [55, 134] width 9 height 1
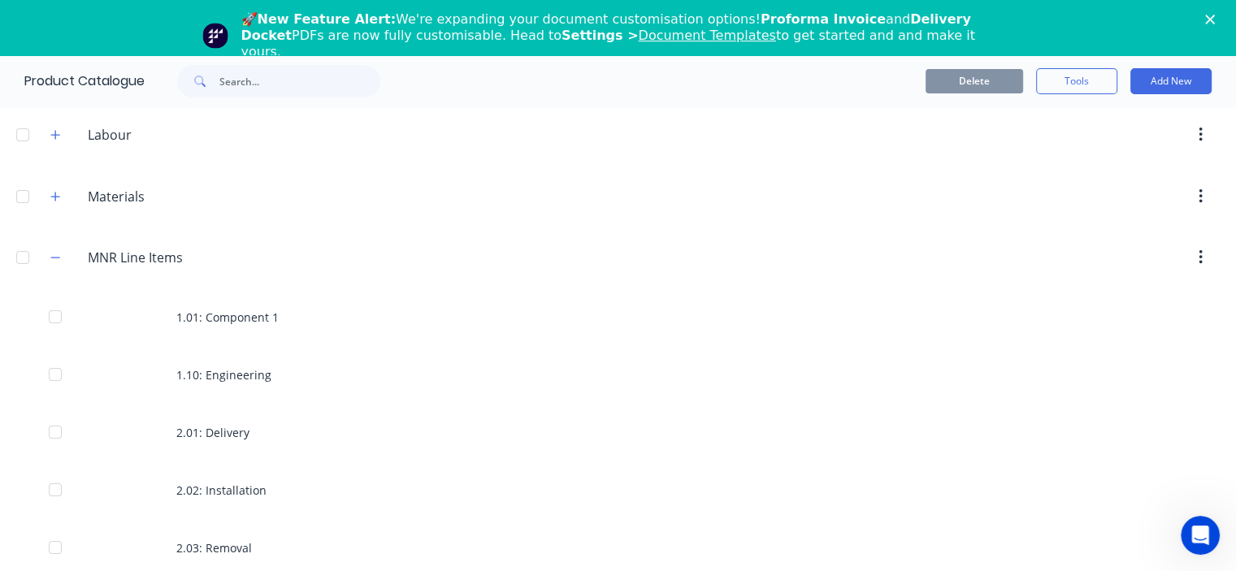
click at [54, 256] on icon "button" at bounding box center [55, 257] width 10 height 11
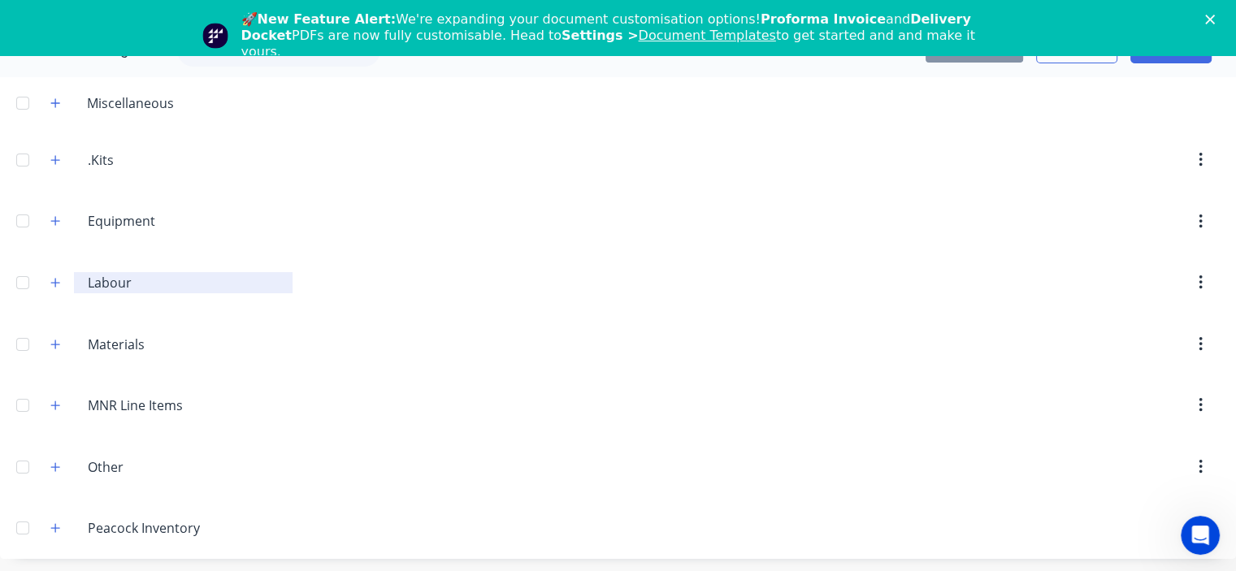
scroll to position [55, 0]
click at [53, 470] on button "button" at bounding box center [56, 465] width 20 height 20
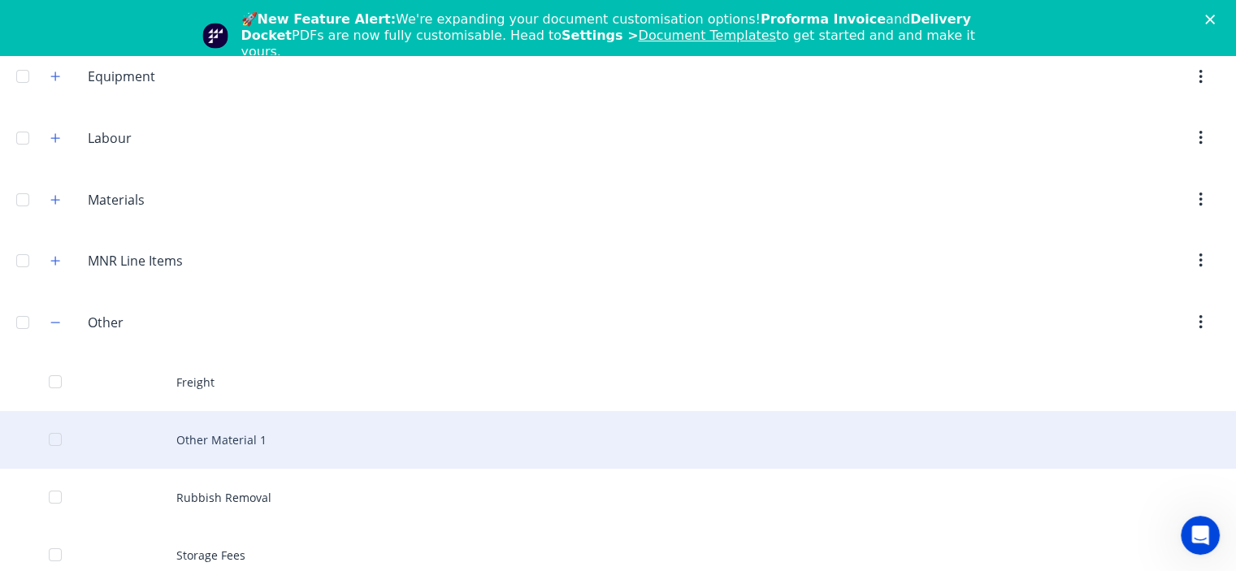
scroll to position [205, 0]
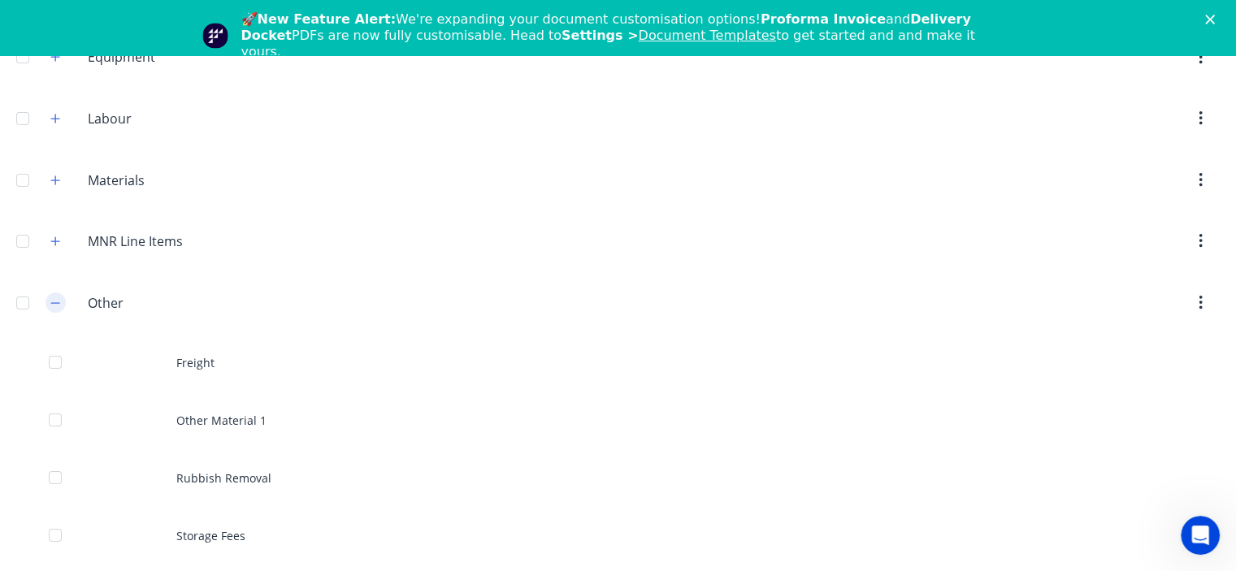
click at [51, 303] on icon "button" at bounding box center [55, 302] width 10 height 11
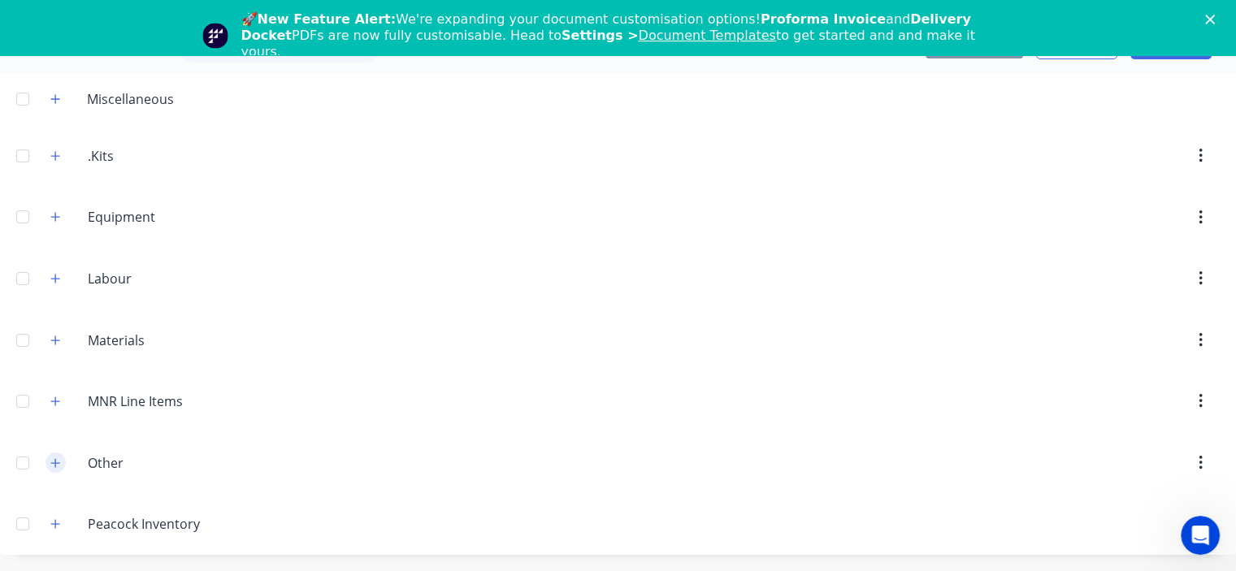
scroll to position [42, 0]
click at [1215, 19] on icon "Close" at bounding box center [1210, 20] width 10 height 10
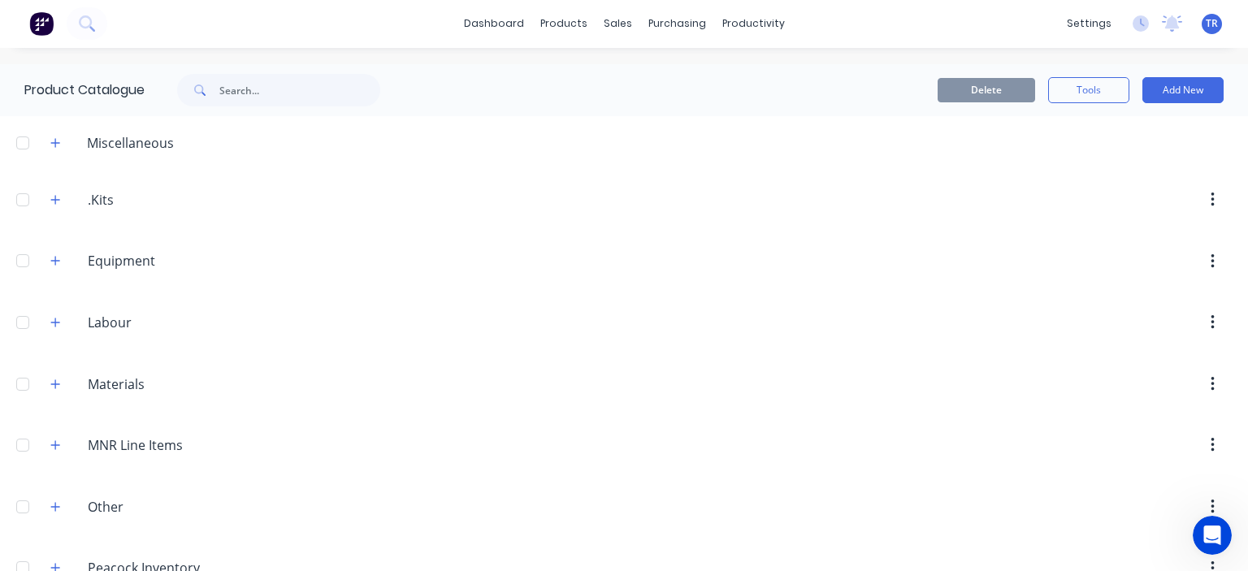
scroll to position [0, 0]
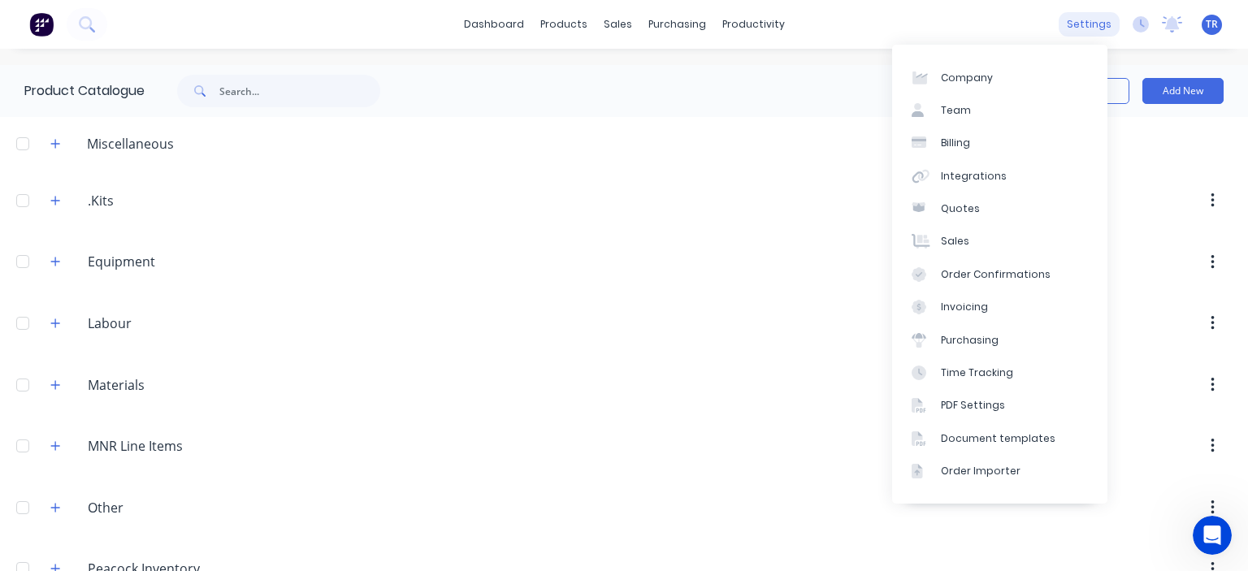
click at [1060, 20] on div "settings" at bounding box center [1089, 24] width 61 height 24
click at [972, 110] on link "Team" at bounding box center [999, 110] width 215 height 33
